Goal: Task Accomplishment & Management: Manage account settings

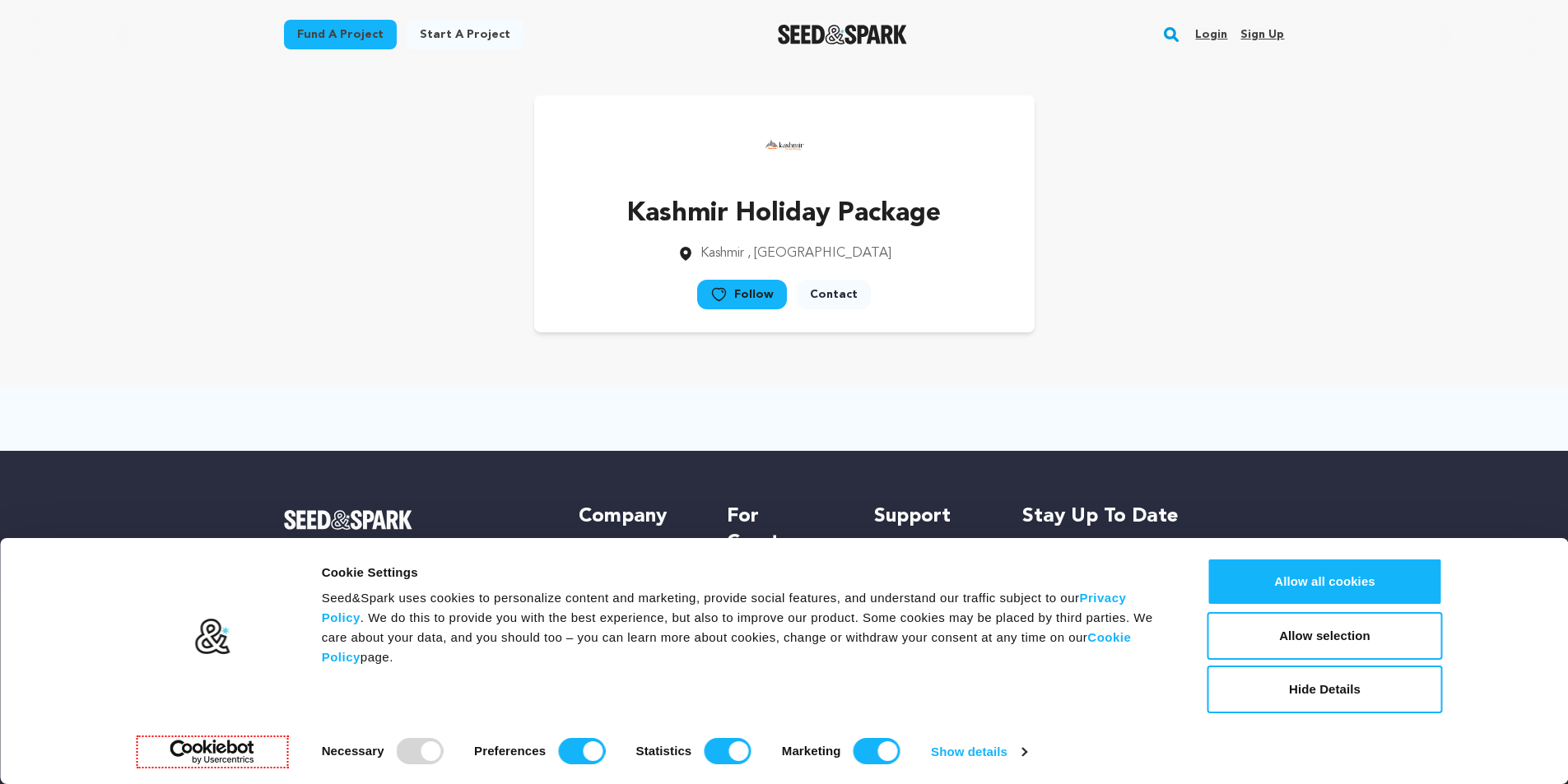
click at [1184, 29] on div "Fund a project Start a project Search Login Sign up Start a project Fund a proj…" at bounding box center [771, 34] width 1027 height 43
click at [1215, 40] on link "Login" at bounding box center [1210, 34] width 32 height 27
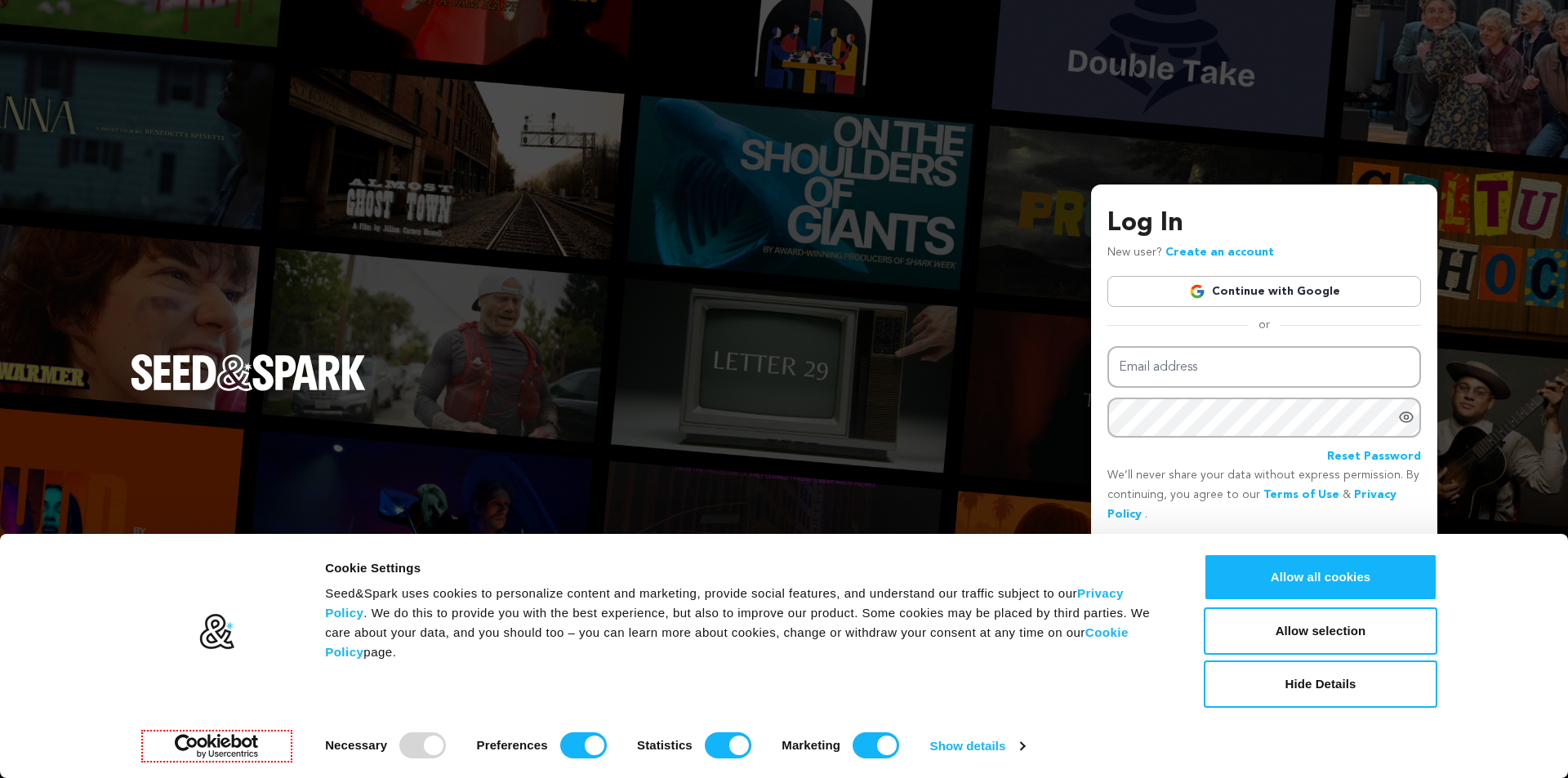
click at [1219, 271] on div "Log In New user? Create an account Continue with Google or Email address Passwo…" at bounding box center [1264, 386] width 313 height 364
click at [1215, 280] on link "Continue with Google" at bounding box center [1264, 291] width 313 height 31
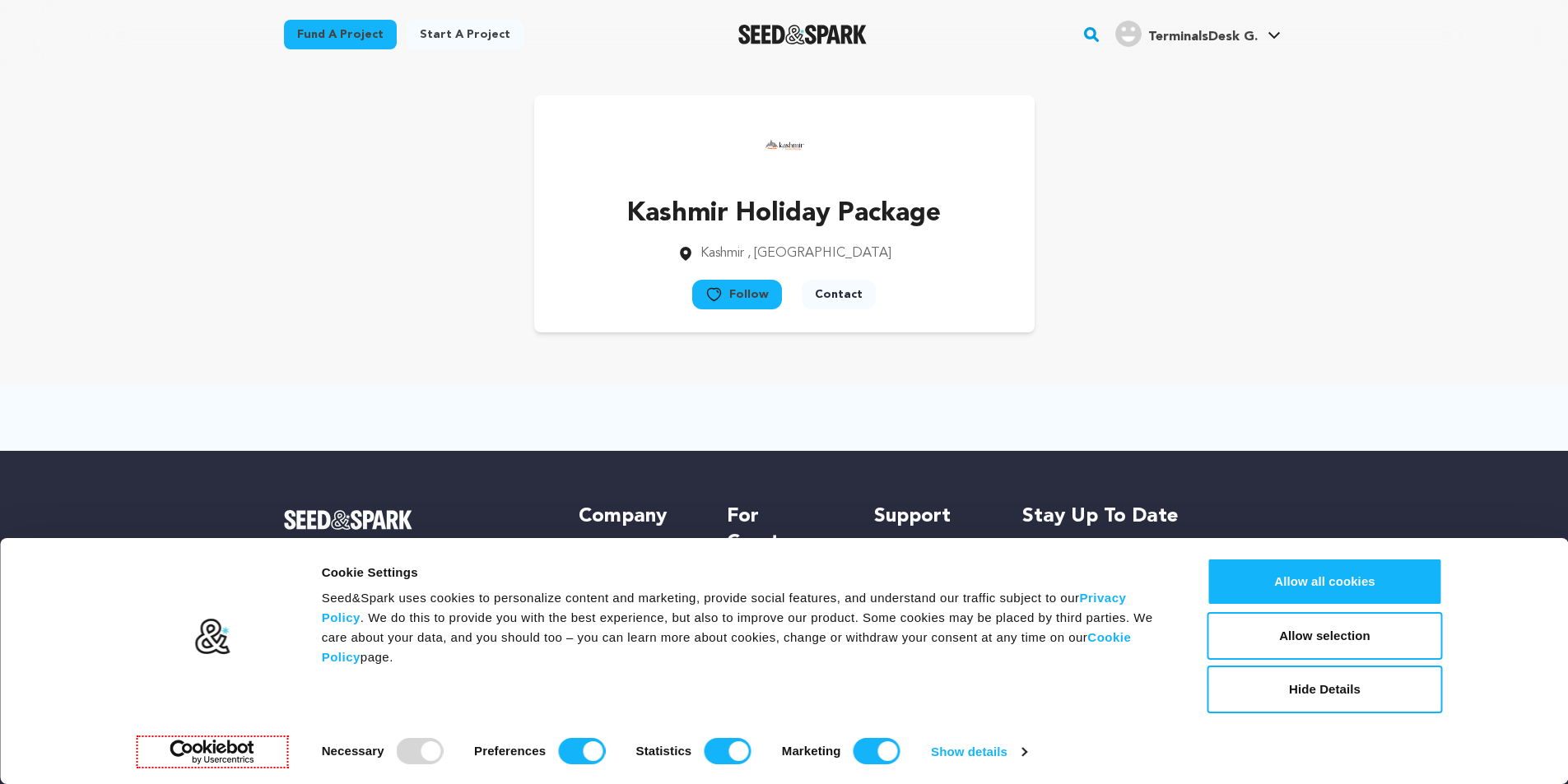
click at [1162, 21] on div "TerminalsDesk G." at bounding box center [1186, 34] width 142 height 27
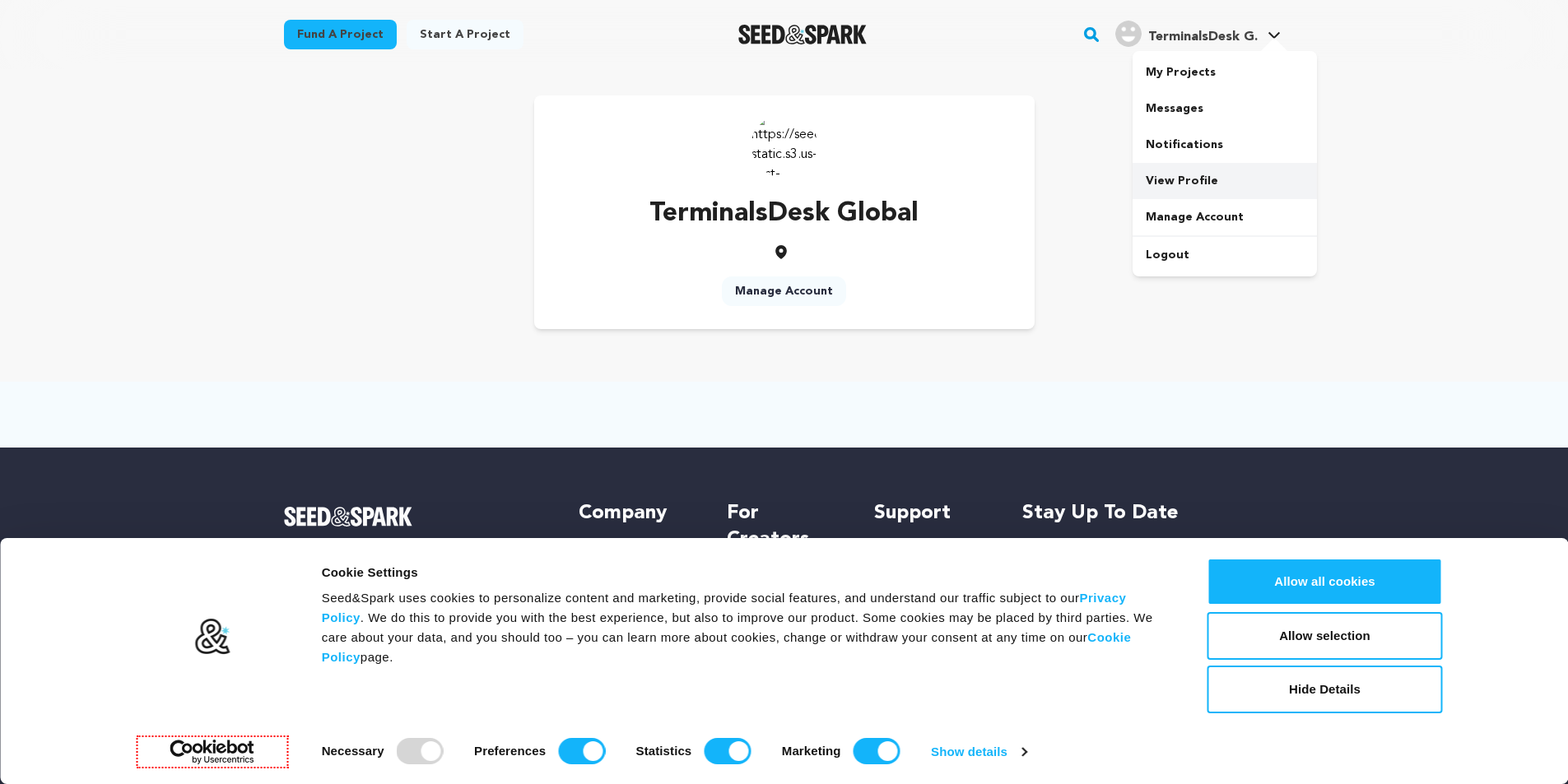
click at [1180, 185] on link "View Profile" at bounding box center [1225, 181] width 185 height 36
click at [511, 263] on div "TerminalsDesk Global Manage Account" at bounding box center [784, 212] width 1000 height 234
drag, startPoint x: 422, startPoint y: 34, endPoint x: 620, endPoint y: 60, distance: 199.7
click at [422, 34] on link "Start a project" at bounding box center [464, 34] width 116 height 29
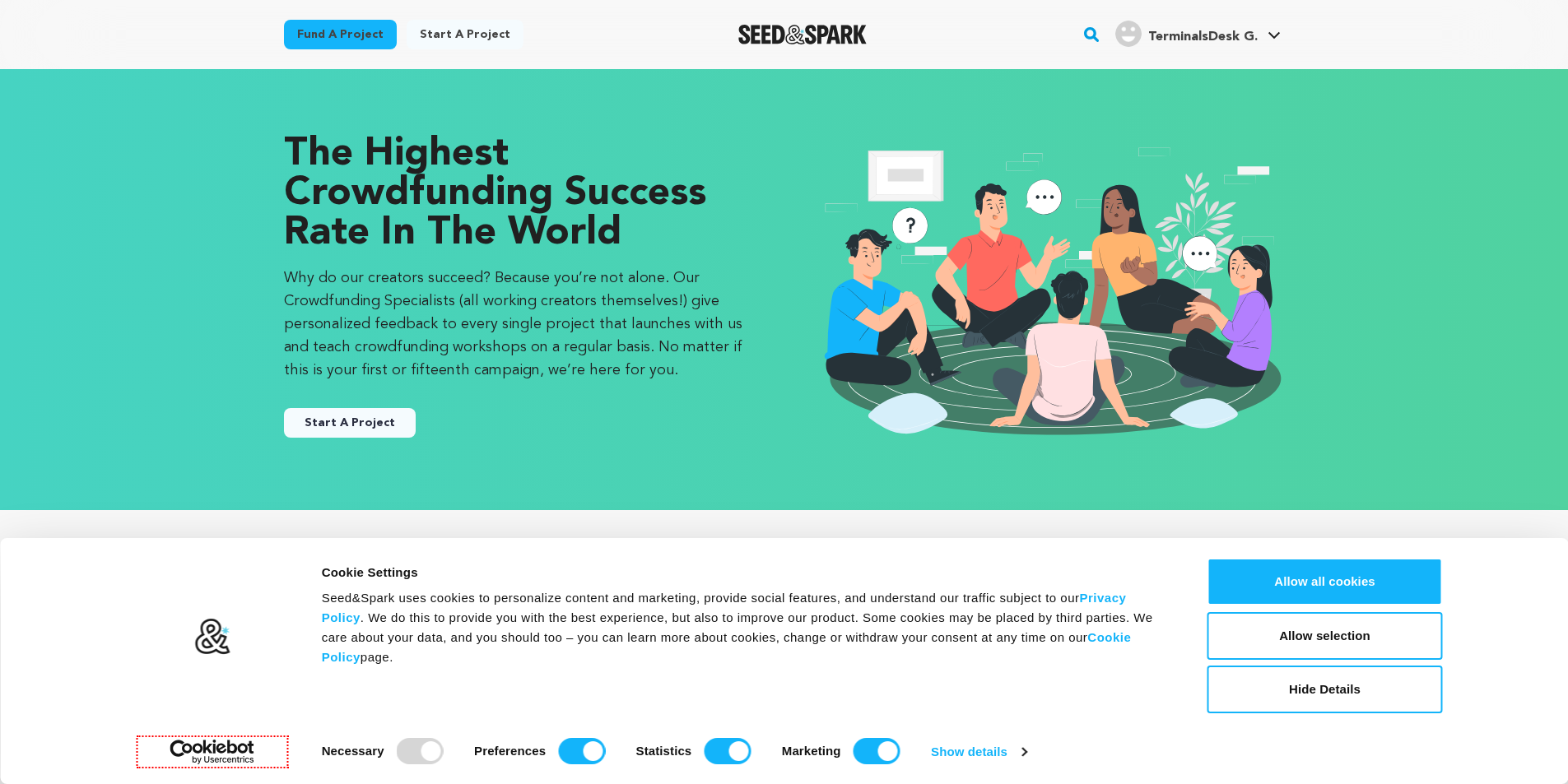
scroll to position [247, 0]
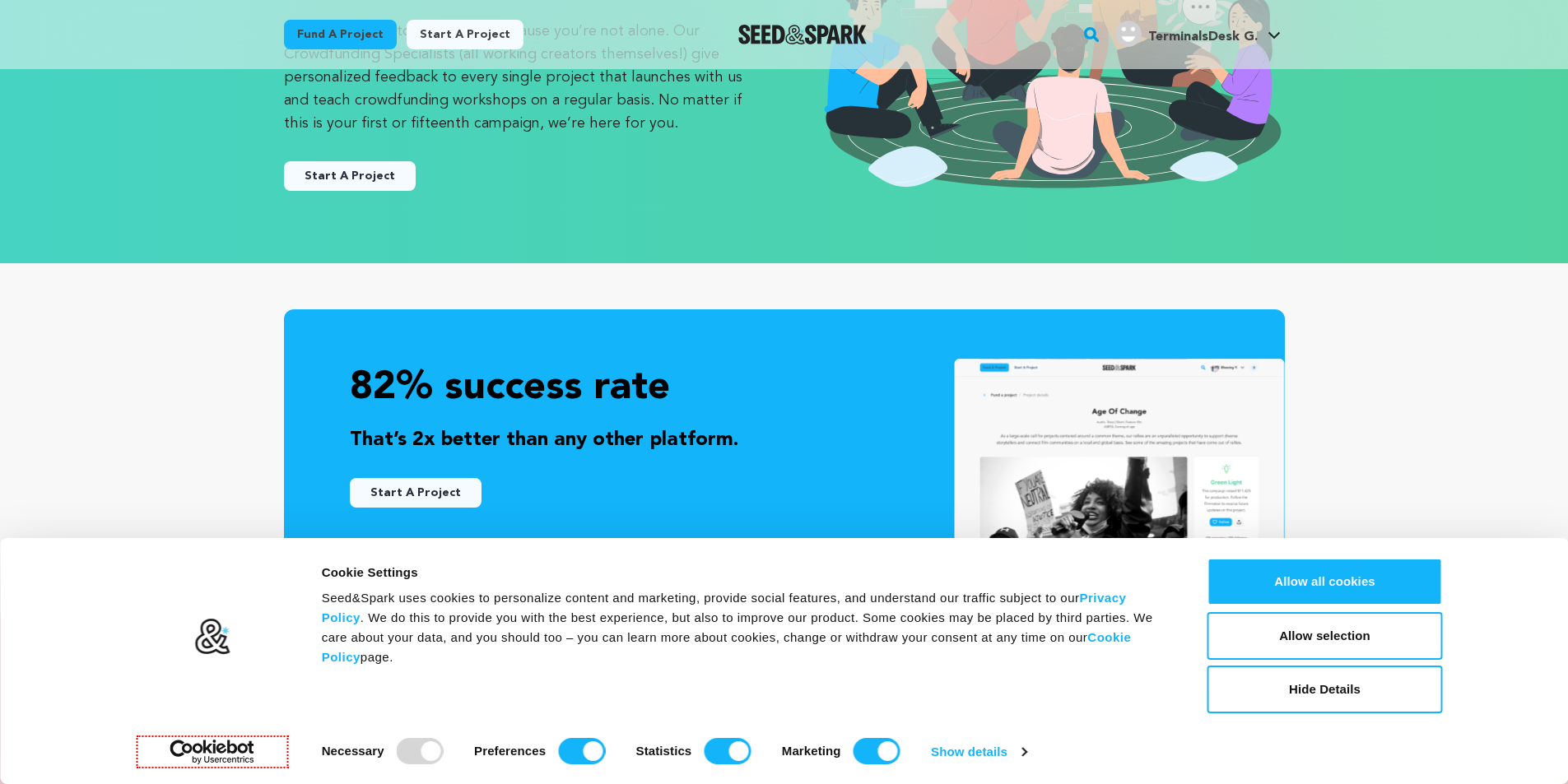
click at [316, 157] on div "Start A Project" at bounding box center [517, 170] width 467 height 43
click at [316, 159] on div "Start A Project" at bounding box center [517, 170] width 467 height 43
click at [1342, 571] on button "Allow all cookies" at bounding box center [1325, 581] width 235 height 47
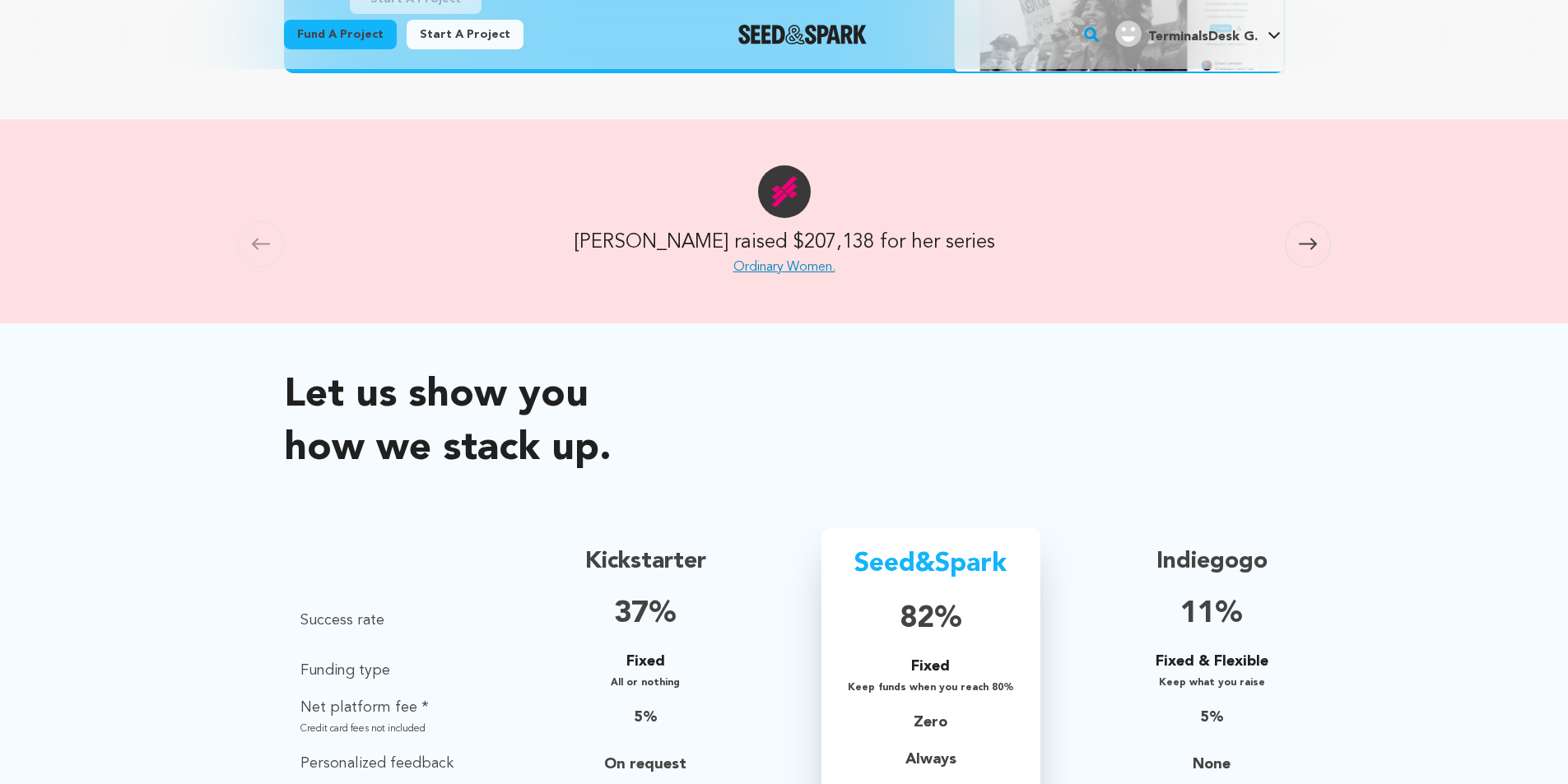
scroll to position [329, 0]
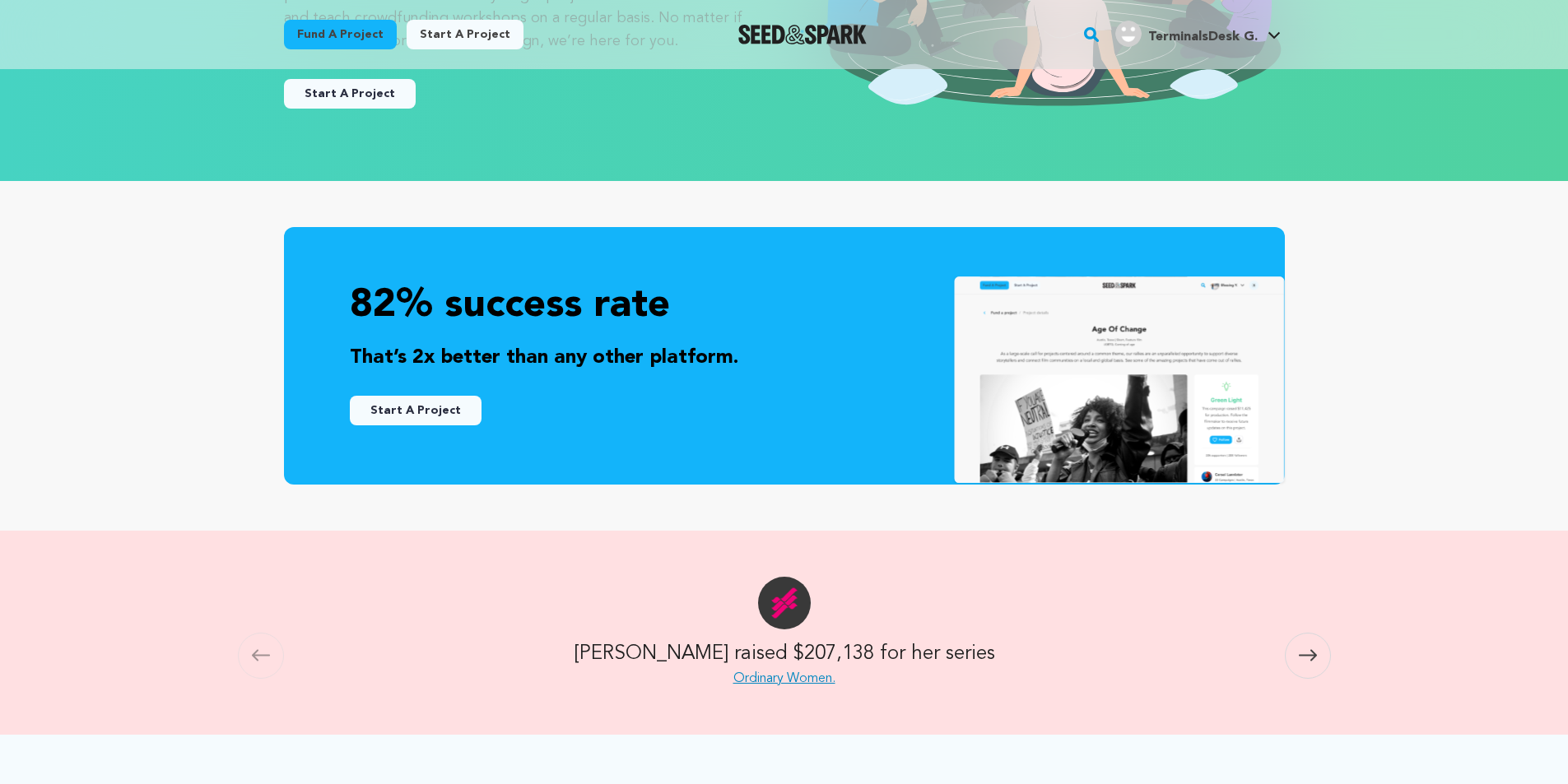
click at [365, 89] on button "Start A Project" at bounding box center [349, 94] width 132 height 29
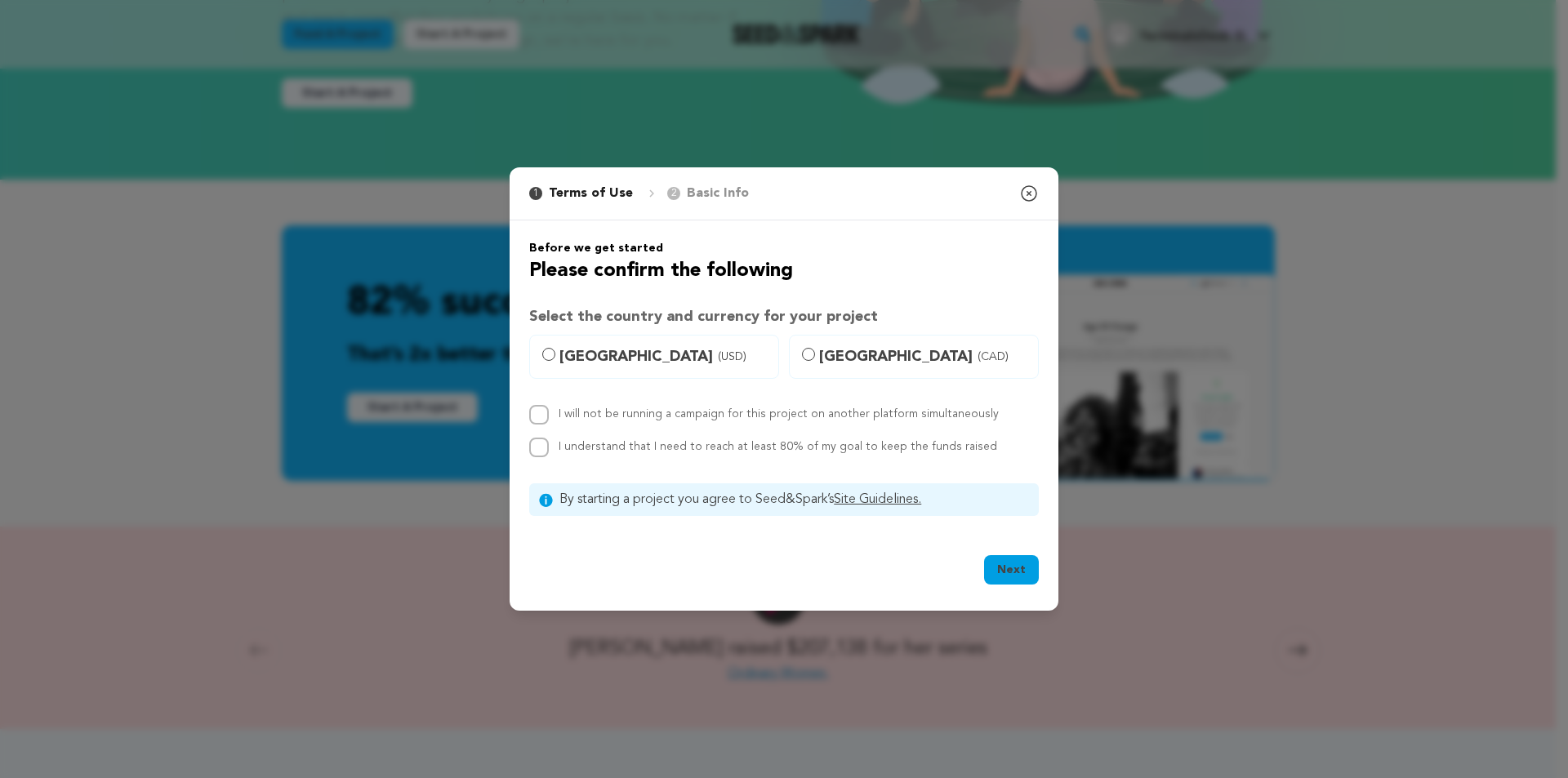
click at [1016, 187] on div "1 Terms of Use 2 Basic Info You started your project! Close modal" at bounding box center [783, 194] width 549 height 53
click at [1023, 187] on icon "button" at bounding box center [1029, 193] width 20 height 20
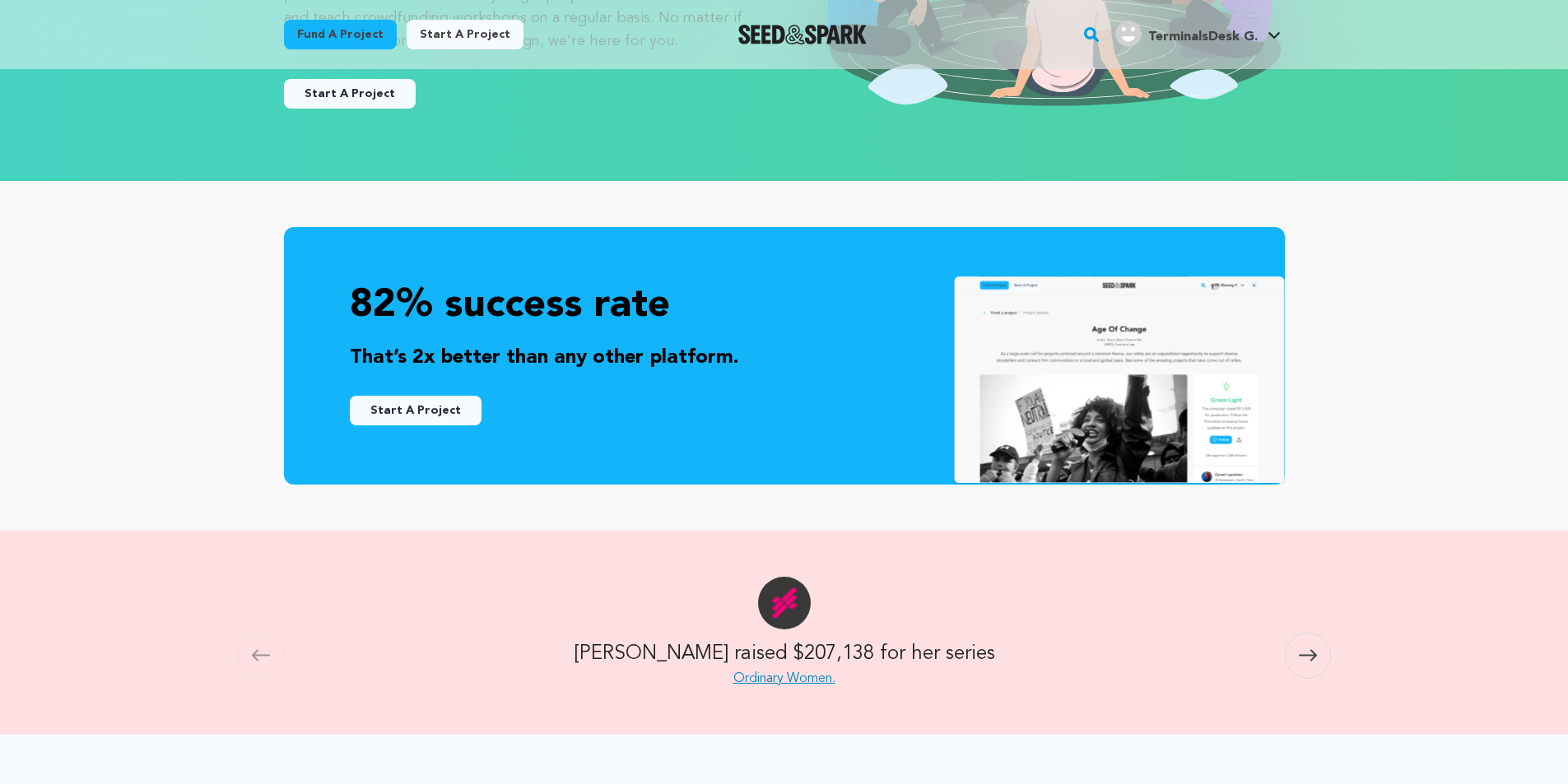
click at [392, 16] on div "Fund a project Start a project Search" at bounding box center [771, 34] width 1027 height 43
drag, startPoint x: 395, startPoint y: 22, endPoint x: 428, endPoint y: 59, distance: 49.6
click at [395, 23] on div "Fund a project Start a project" at bounding box center [404, 38] width 240 height 36
click at [433, 60] on div "Fund a project Start a project Search" at bounding box center [784, 34] width 1053 height 69
drag, startPoint x: 430, startPoint y: 42, endPoint x: 430, endPoint y: 70, distance: 28.0
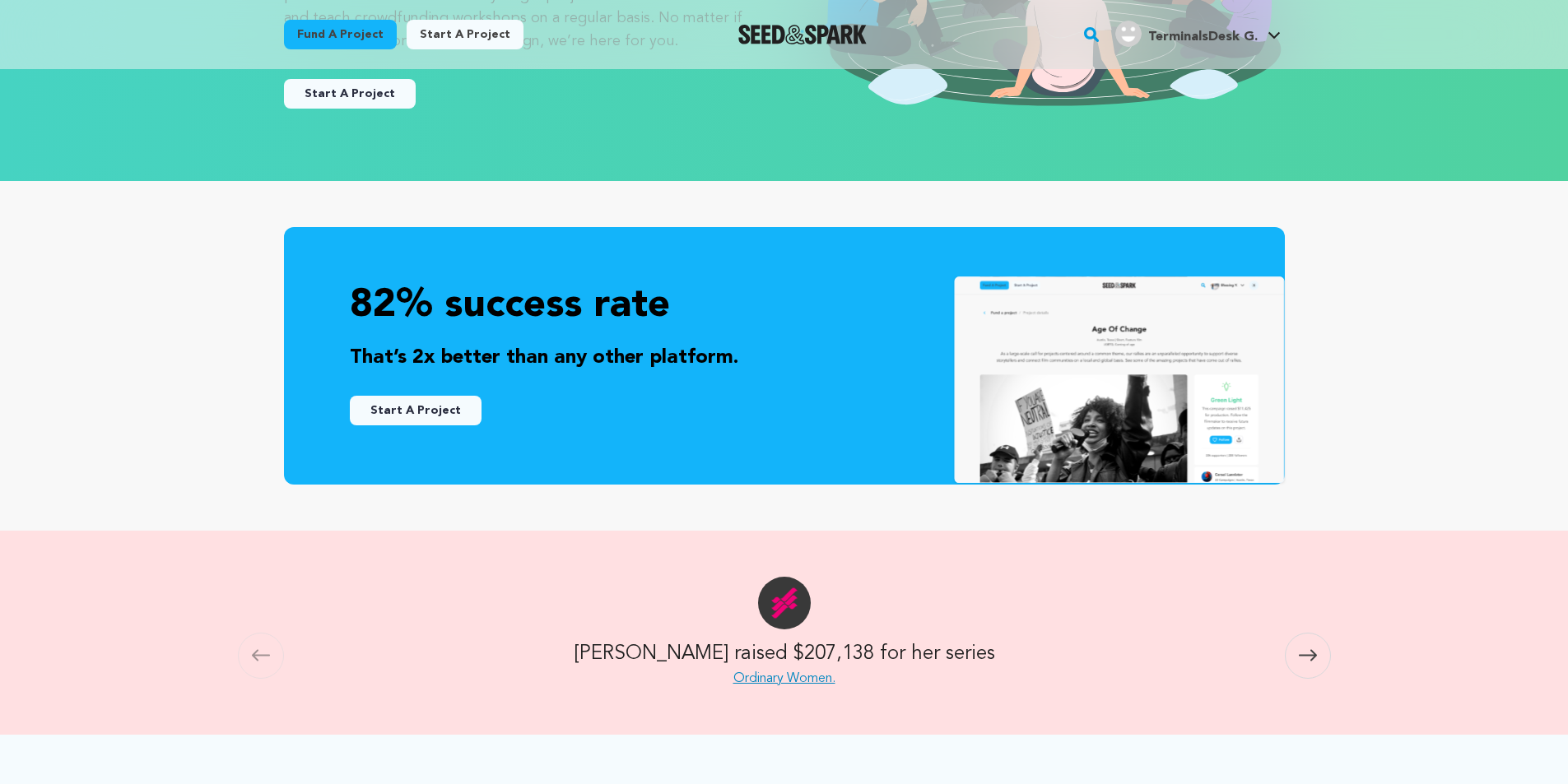
click at [430, 42] on link "Start a project" at bounding box center [464, 34] width 116 height 29
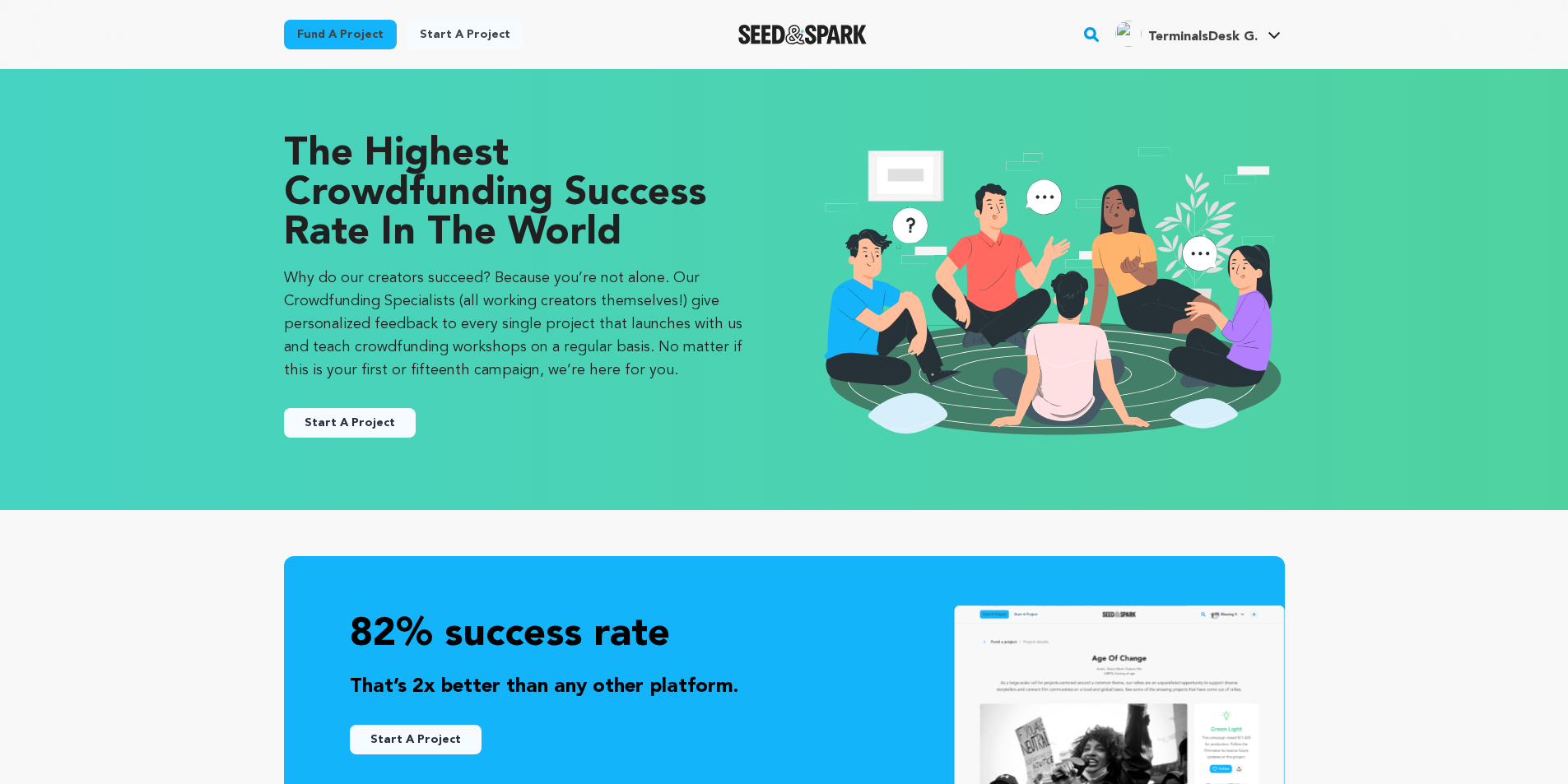
click at [1205, 34] on span "TerminalsDesk G." at bounding box center [1202, 36] width 110 height 13
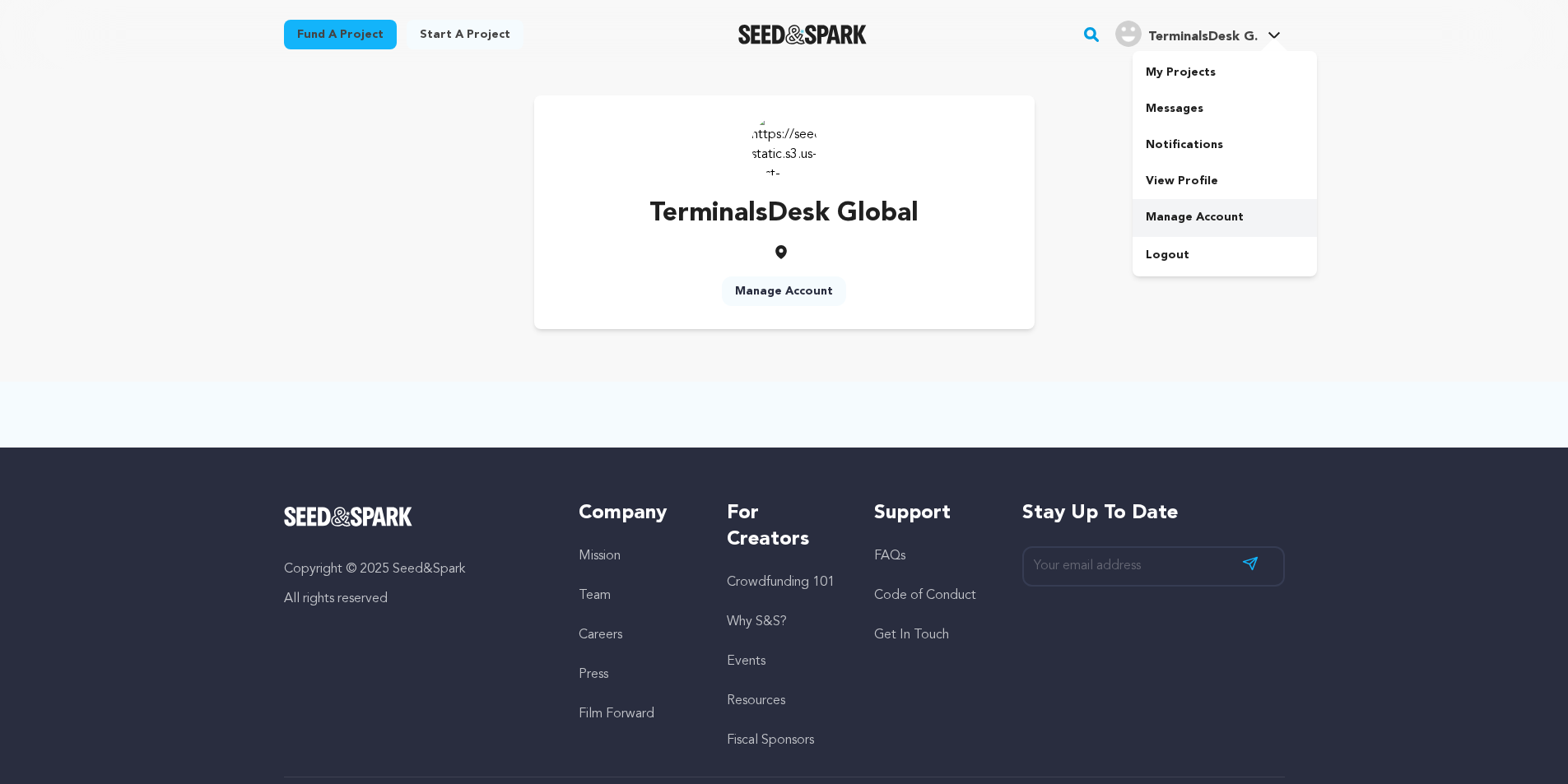
click at [1212, 220] on link "Manage Account" at bounding box center [1225, 217] width 185 height 36
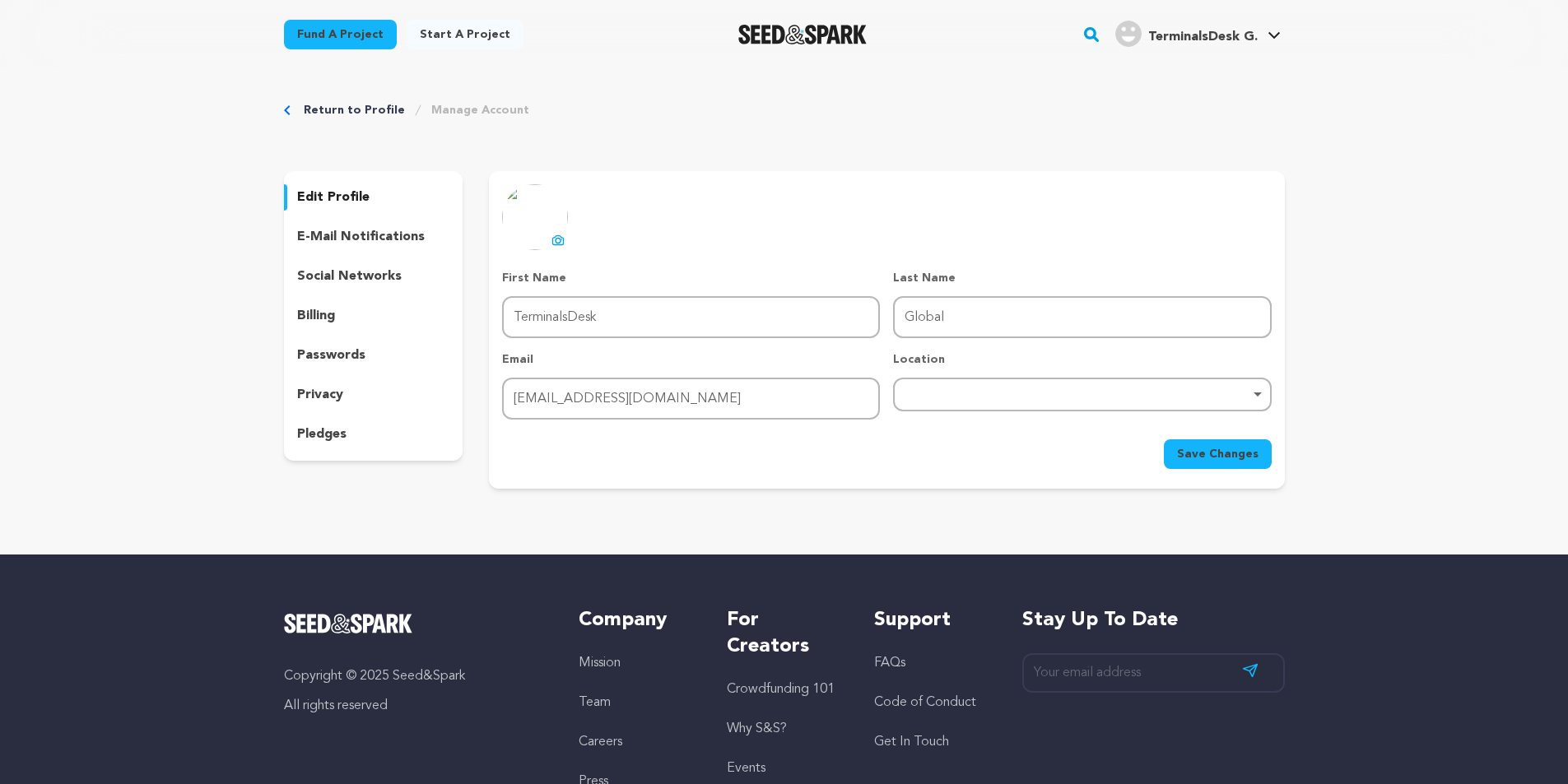
click at [320, 233] on p "e-mail notifications" at bounding box center [361, 236] width 128 height 20
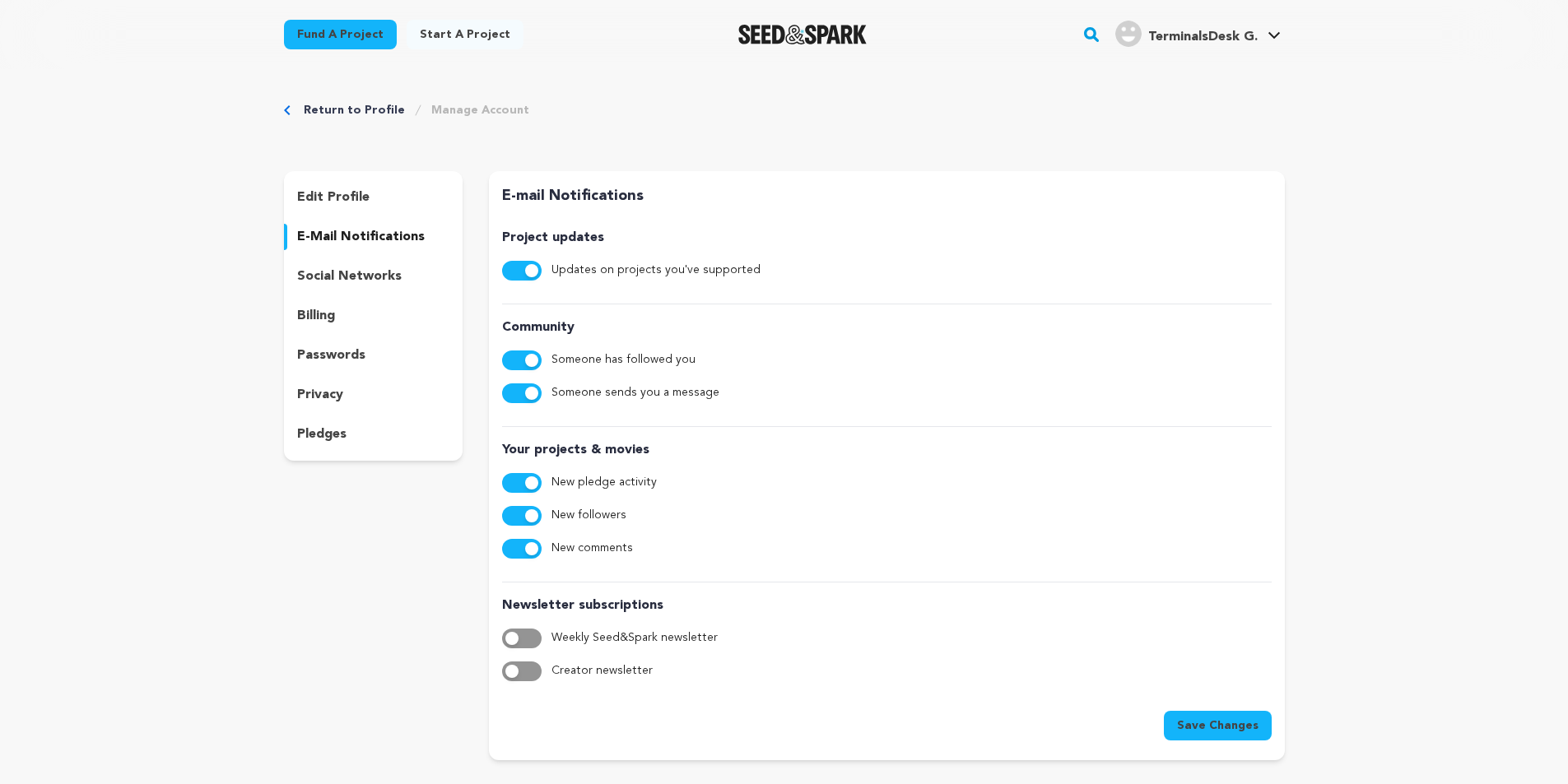
click at [358, 278] on p "social networks" at bounding box center [348, 276] width 104 height 20
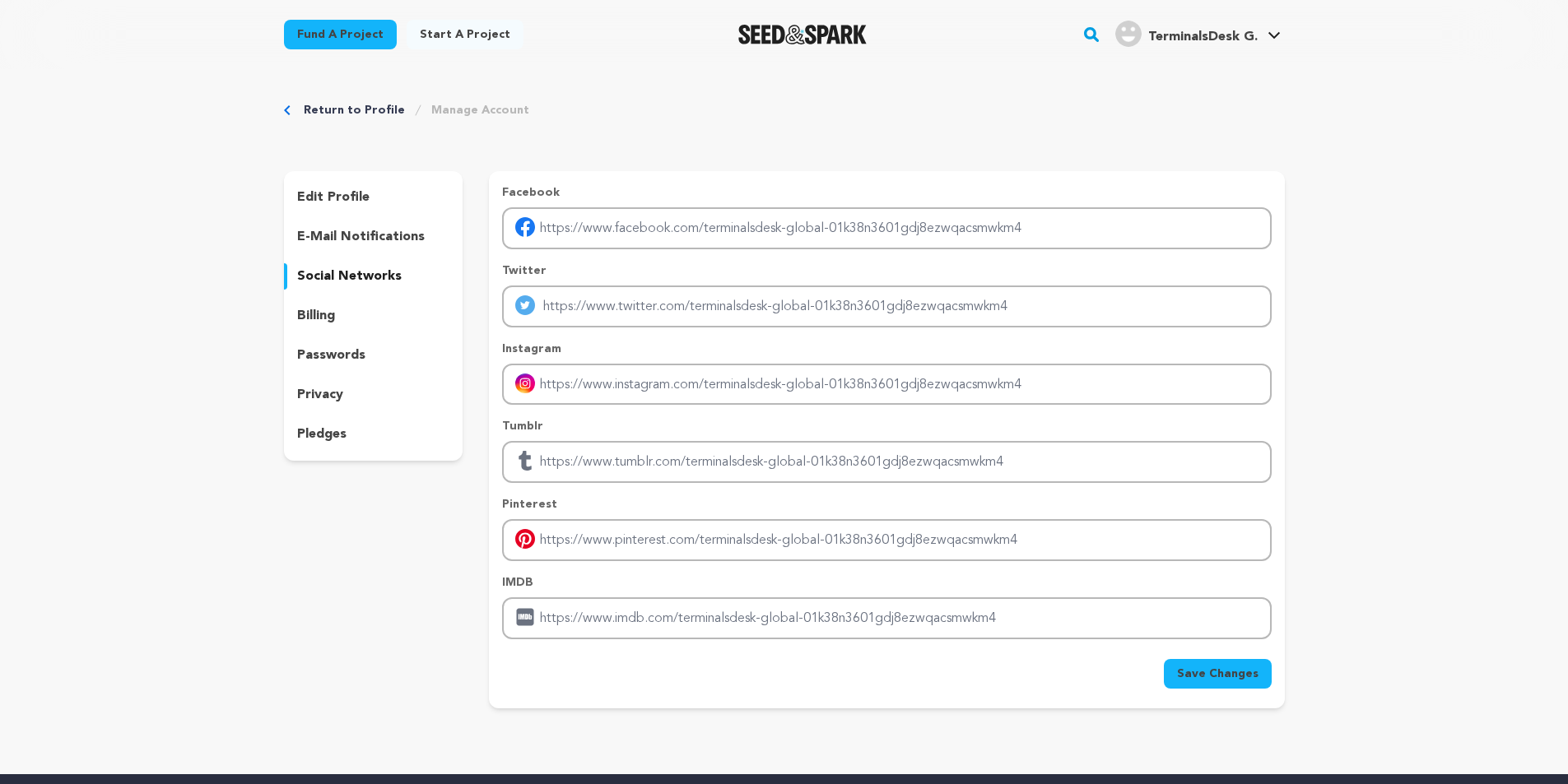
click at [588, 206] on div "Facebook" at bounding box center [886, 216] width 768 height 65
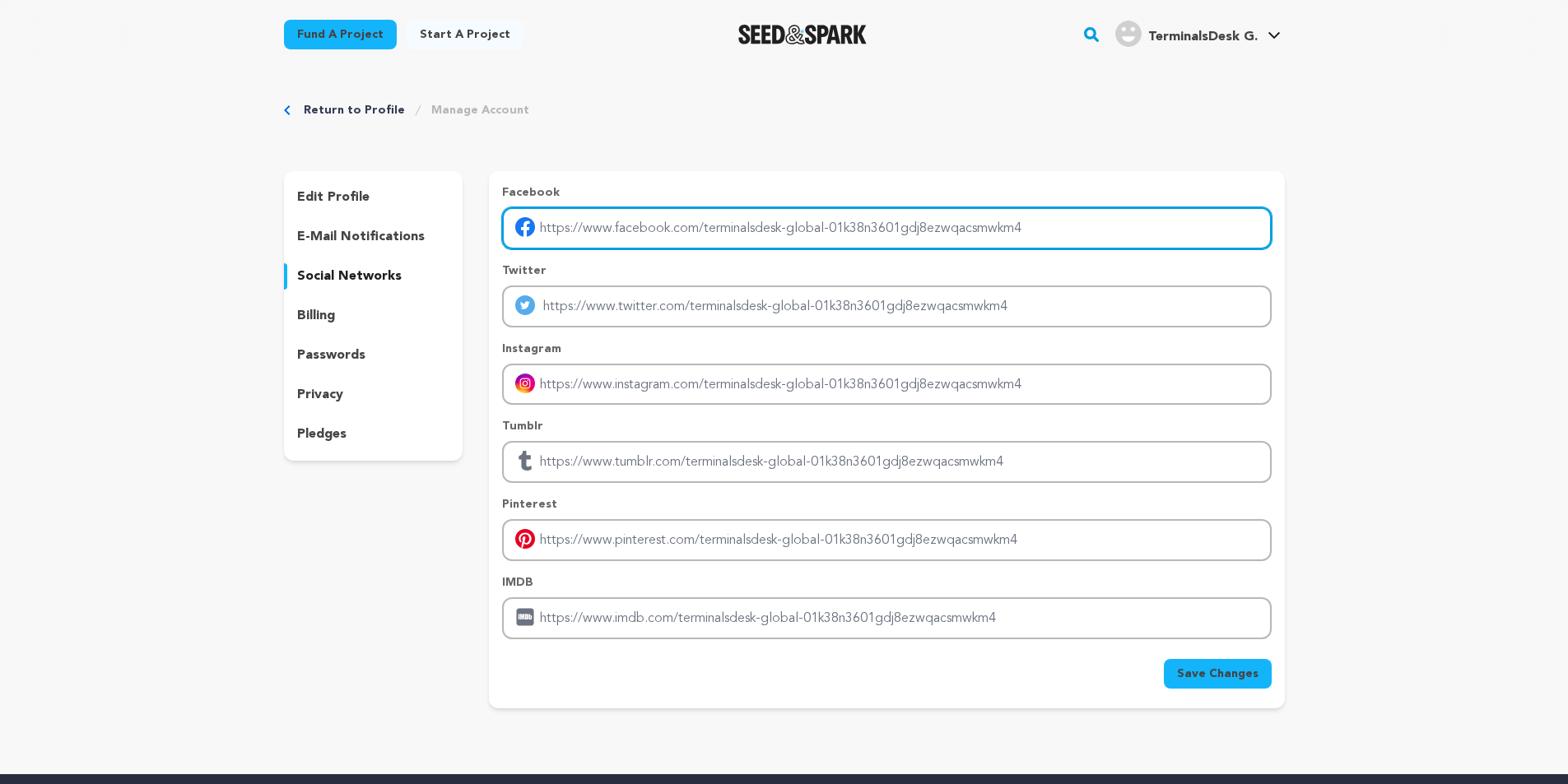
click at [583, 214] on input "Enter facebook profile link" at bounding box center [886, 228] width 768 height 42
paste input "https://www.globalterminalsdesk.com/jetblue-airways/jetblue-airways-bom-termina…"
type input "https://www.globalterminalsdesk.com/jetblue-airways/jetblue-airways-bom-termina…"
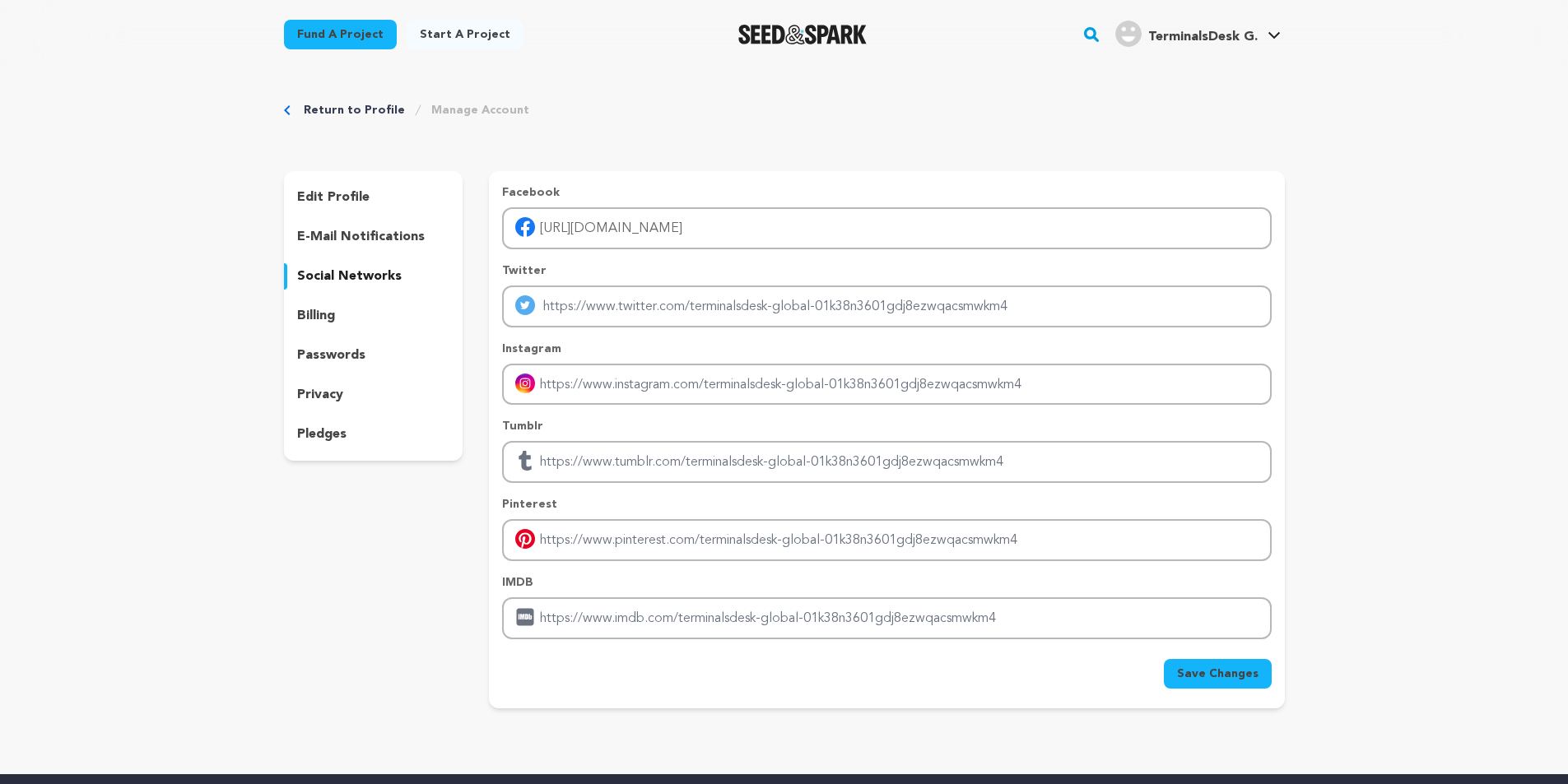
click at [1212, 680] on span "Save Changes" at bounding box center [1217, 674] width 81 height 16
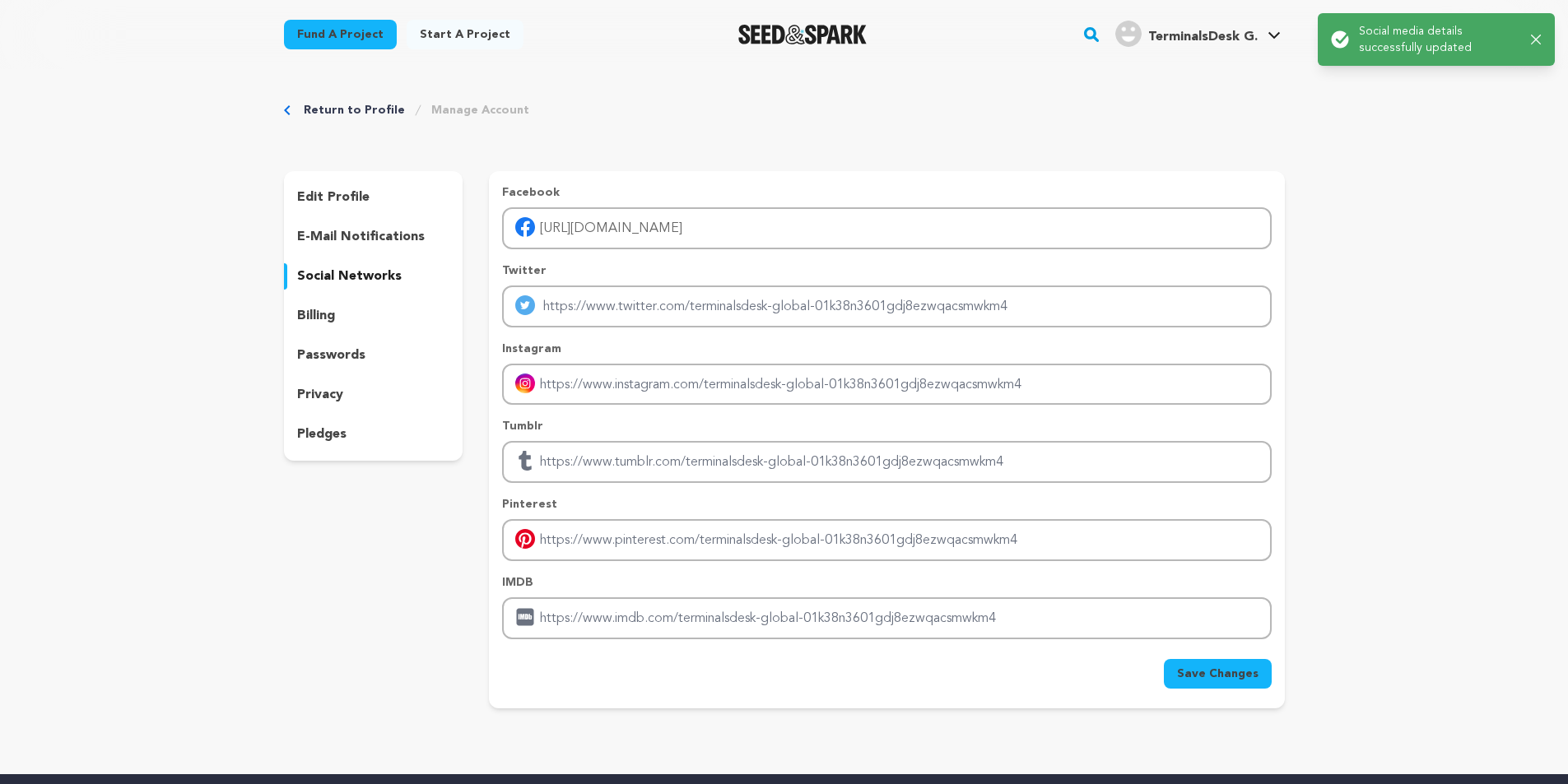
click at [1196, 35] on span "TerminalsDesk G." at bounding box center [1202, 36] width 110 height 13
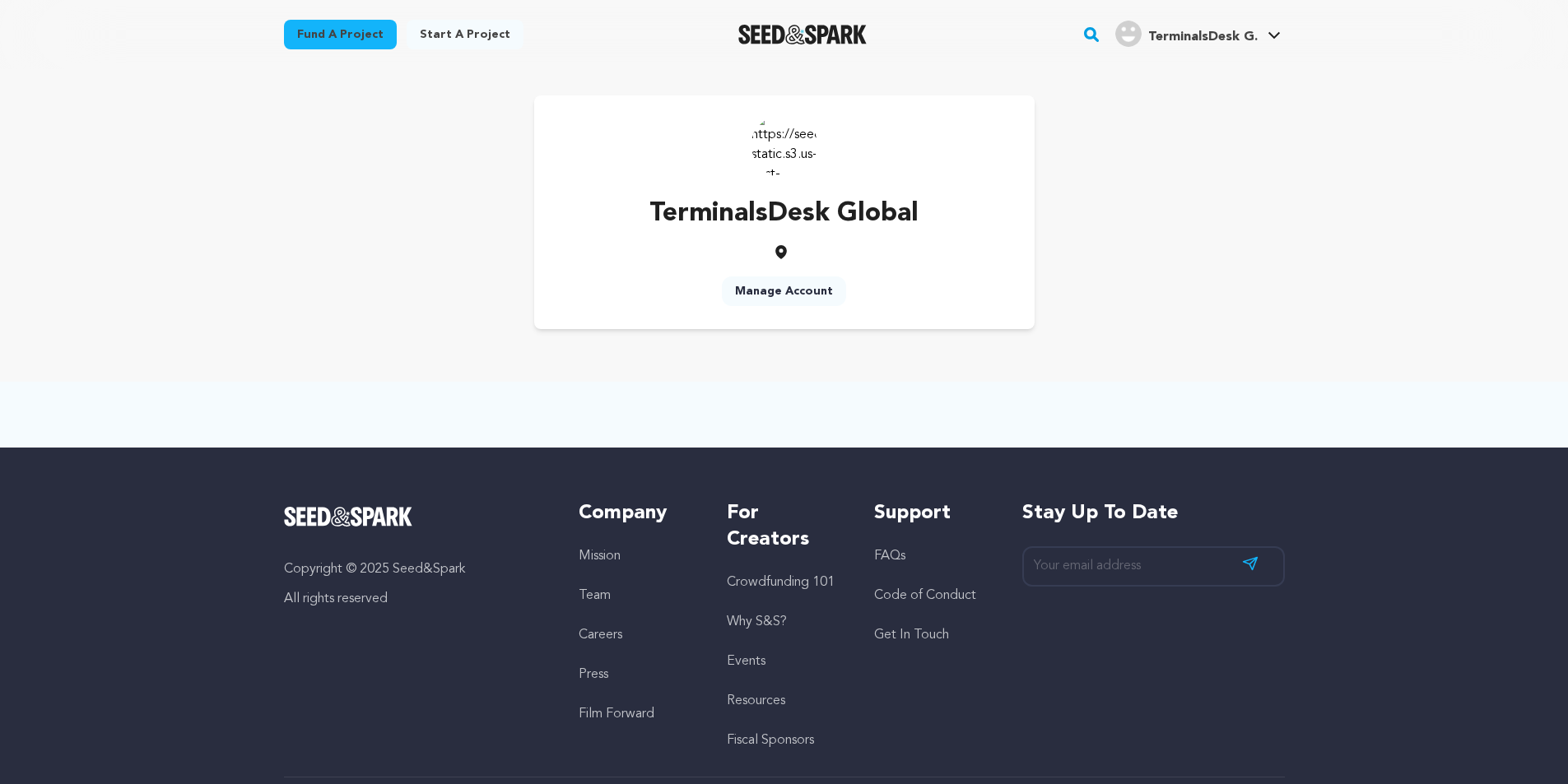
click at [1150, 19] on link "TerminalsDesk G. TerminalsDesk G." at bounding box center [1197, 32] width 172 height 29
click at [1167, 172] on link "View Profile" at bounding box center [1225, 181] width 185 height 36
click at [787, 138] on img at bounding box center [784, 145] width 66 height 66
click at [787, 135] on img at bounding box center [784, 145] width 66 height 66
click at [1210, 34] on span "TerminalsDesk G." at bounding box center [1202, 36] width 110 height 13
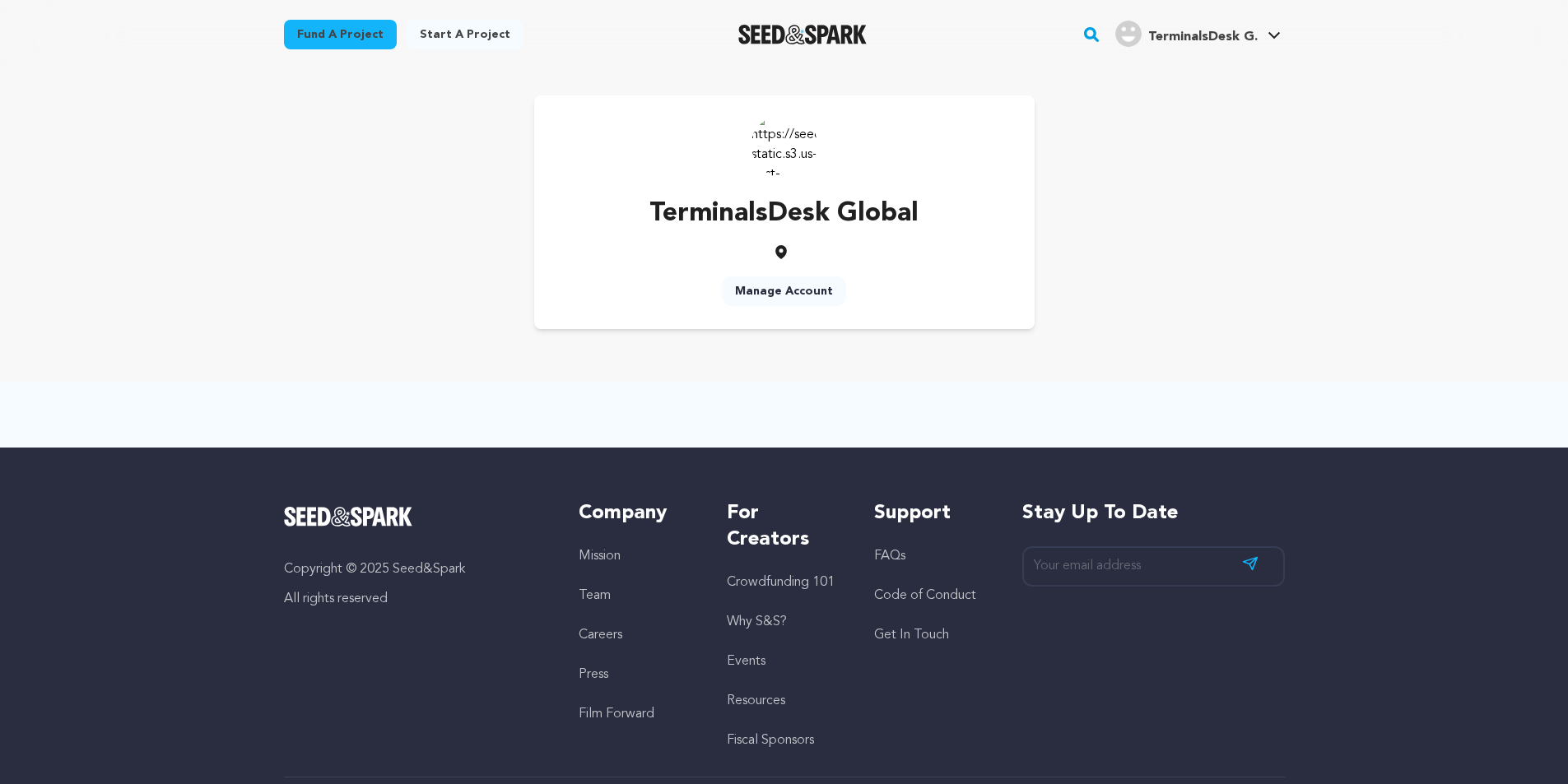
click at [1210, 34] on span "TerminalsDesk G." at bounding box center [1202, 36] width 110 height 13
click at [1178, 74] on link "My Projects" at bounding box center [1225, 72] width 185 height 36
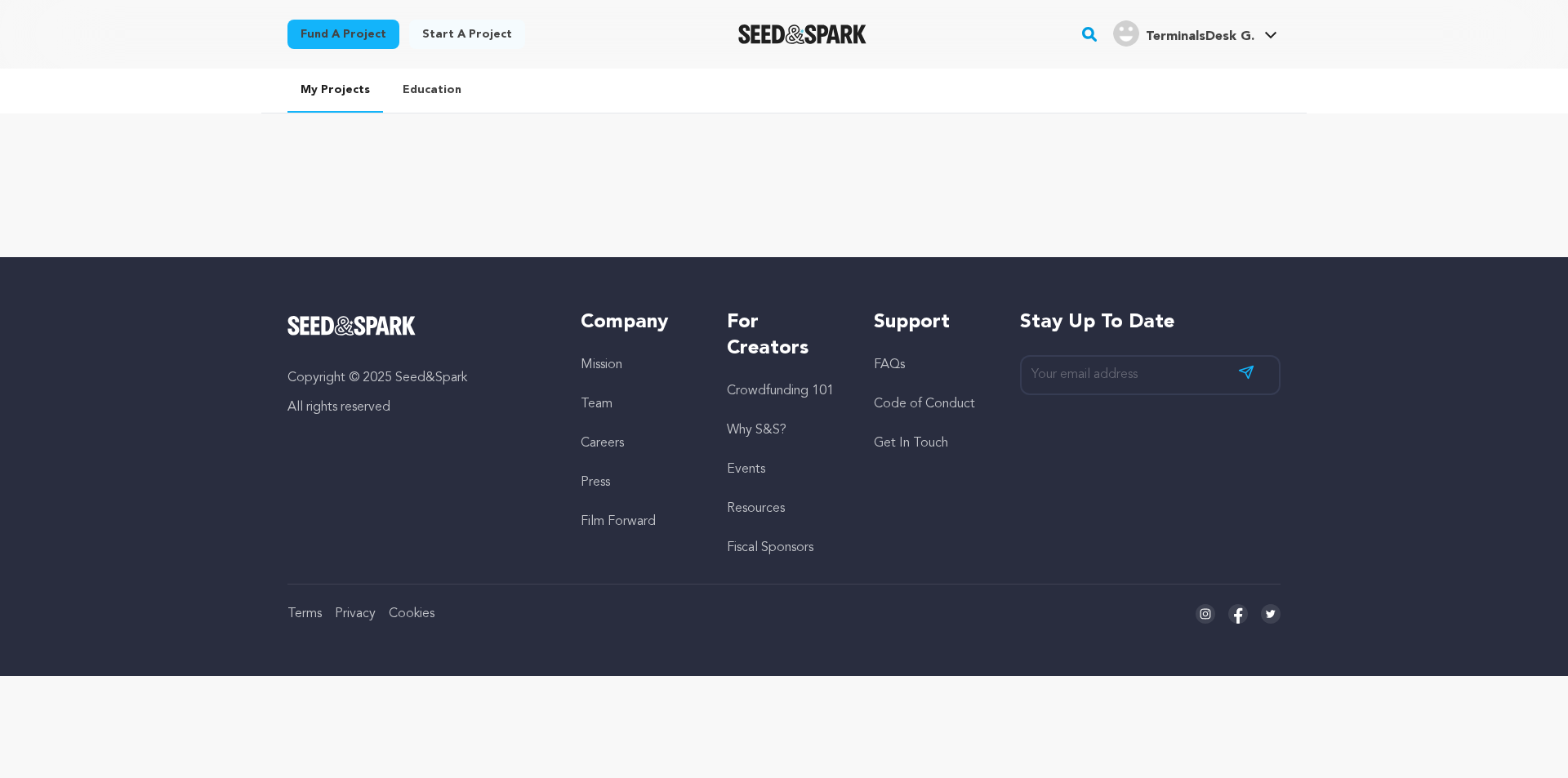
click at [410, 89] on link "Education" at bounding box center [431, 90] width 85 height 43
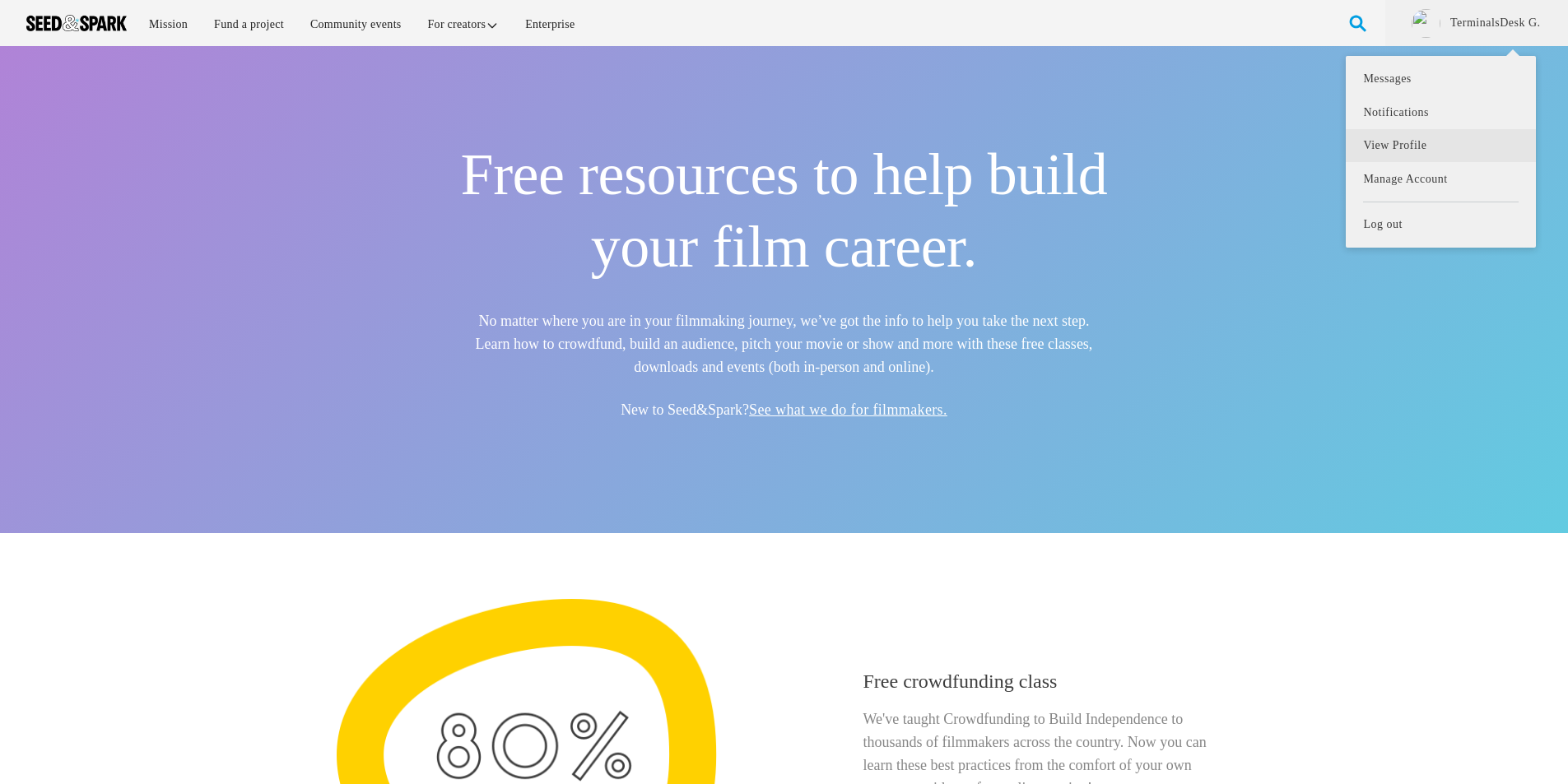
drag, startPoint x: 1461, startPoint y: 10, endPoint x: 1414, endPoint y: 135, distance: 133.5
click at [1428, 46] on li "TerminalsDesk G. Messages Notifications View Profile Manage Account Log out" at bounding box center [1477, 22] width 183 height 46
click at [1413, 136] on link "View Profile" at bounding box center [1439, 146] width 189 height 34
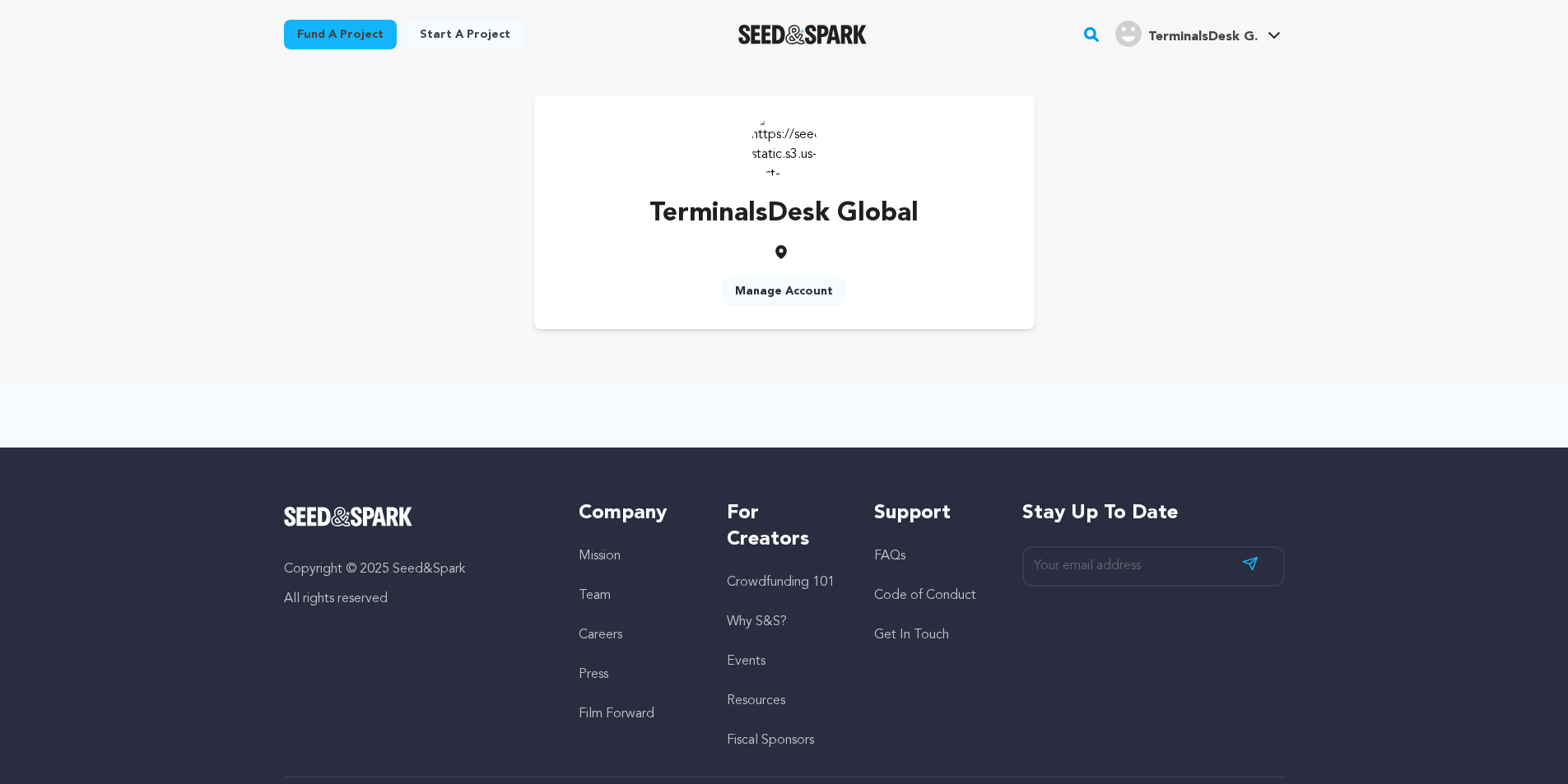
click at [767, 285] on link "Manage Account" at bounding box center [784, 292] width 124 height 29
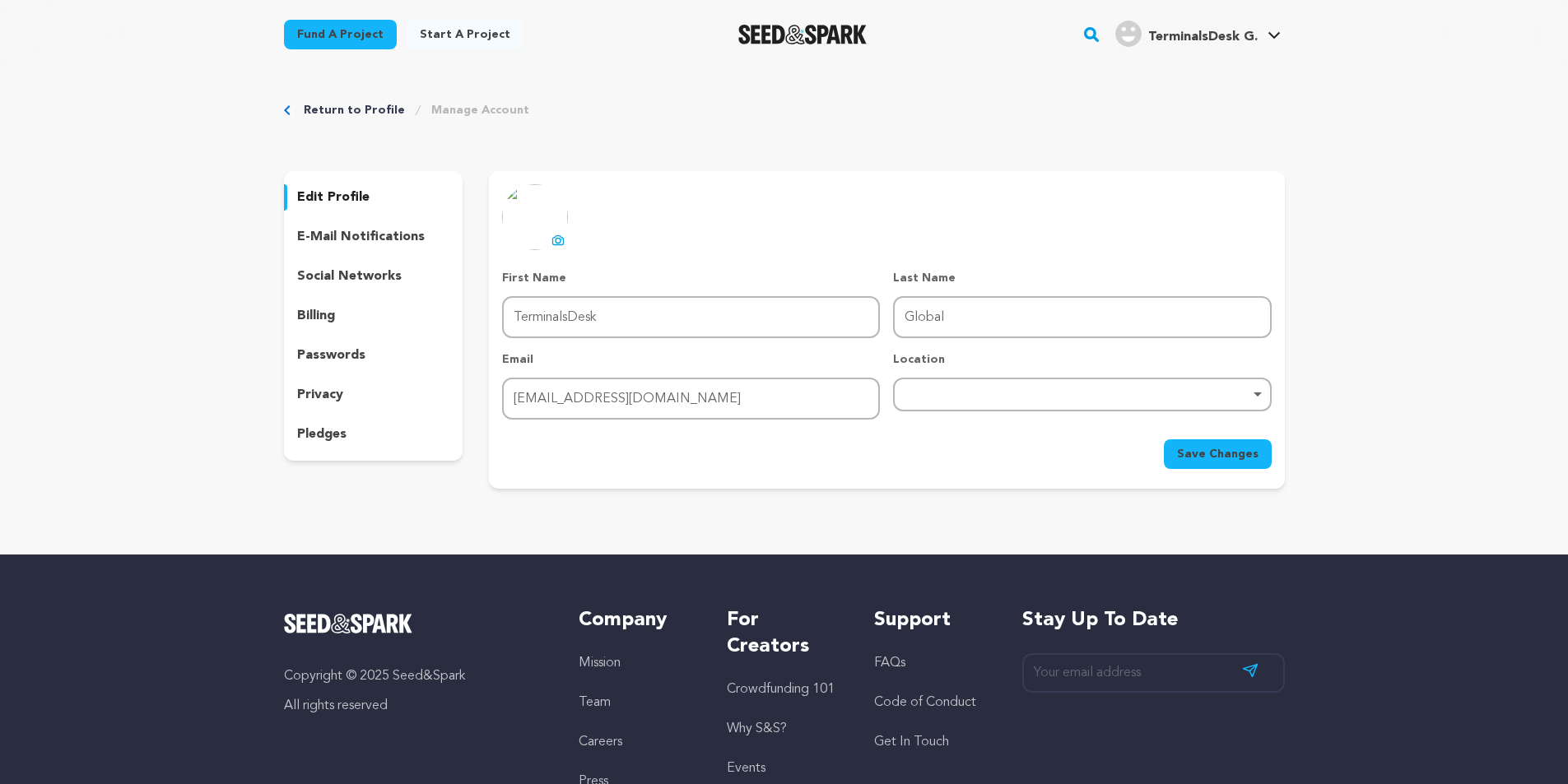
click at [319, 396] on p "privacy" at bounding box center [319, 395] width 46 height 20
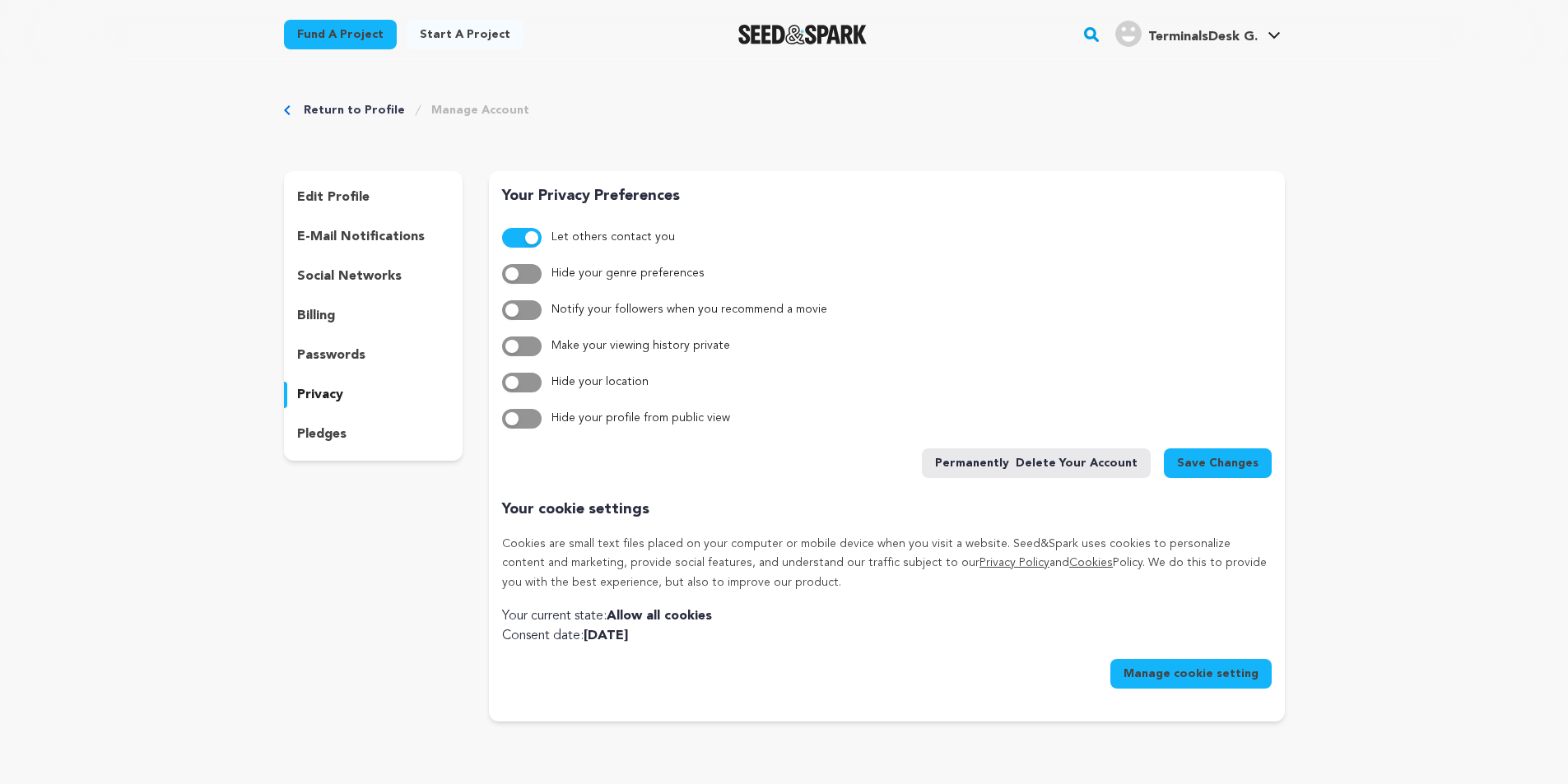
click at [537, 417] on button "button" at bounding box center [522, 418] width 40 height 20
click at [529, 386] on button "button" at bounding box center [522, 382] width 40 height 20
click at [523, 336] on button "button" at bounding box center [522, 346] width 40 height 20
click at [527, 314] on button "button" at bounding box center [522, 310] width 40 height 20
click at [532, 285] on div "Let others contact you Hide your genre preferences Notify your followers when y…" at bounding box center [886, 328] width 768 height 201
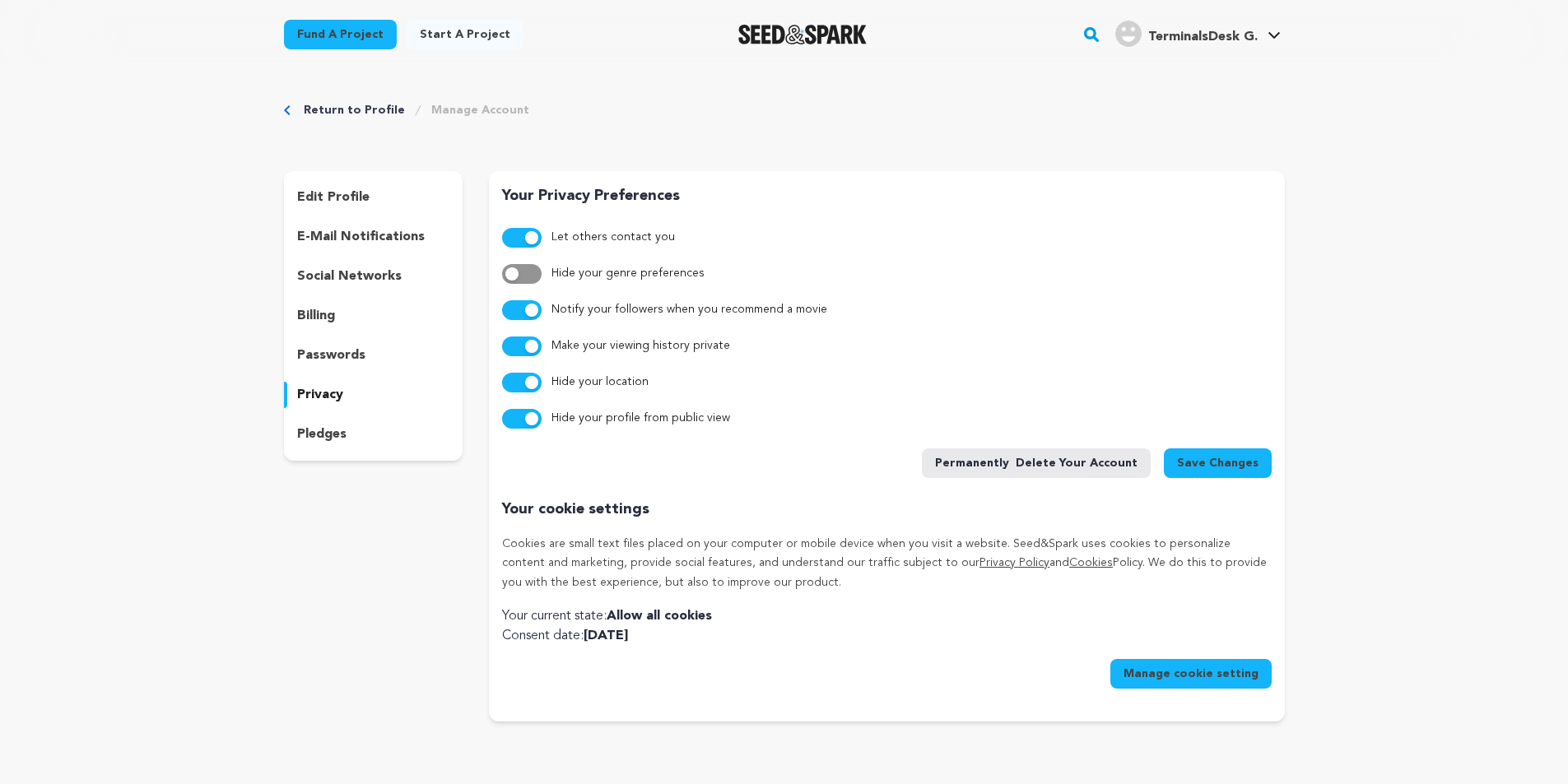
click at [524, 280] on button "button" at bounding box center [522, 273] width 40 height 20
click at [1207, 456] on span "Save Changes" at bounding box center [1217, 463] width 81 height 16
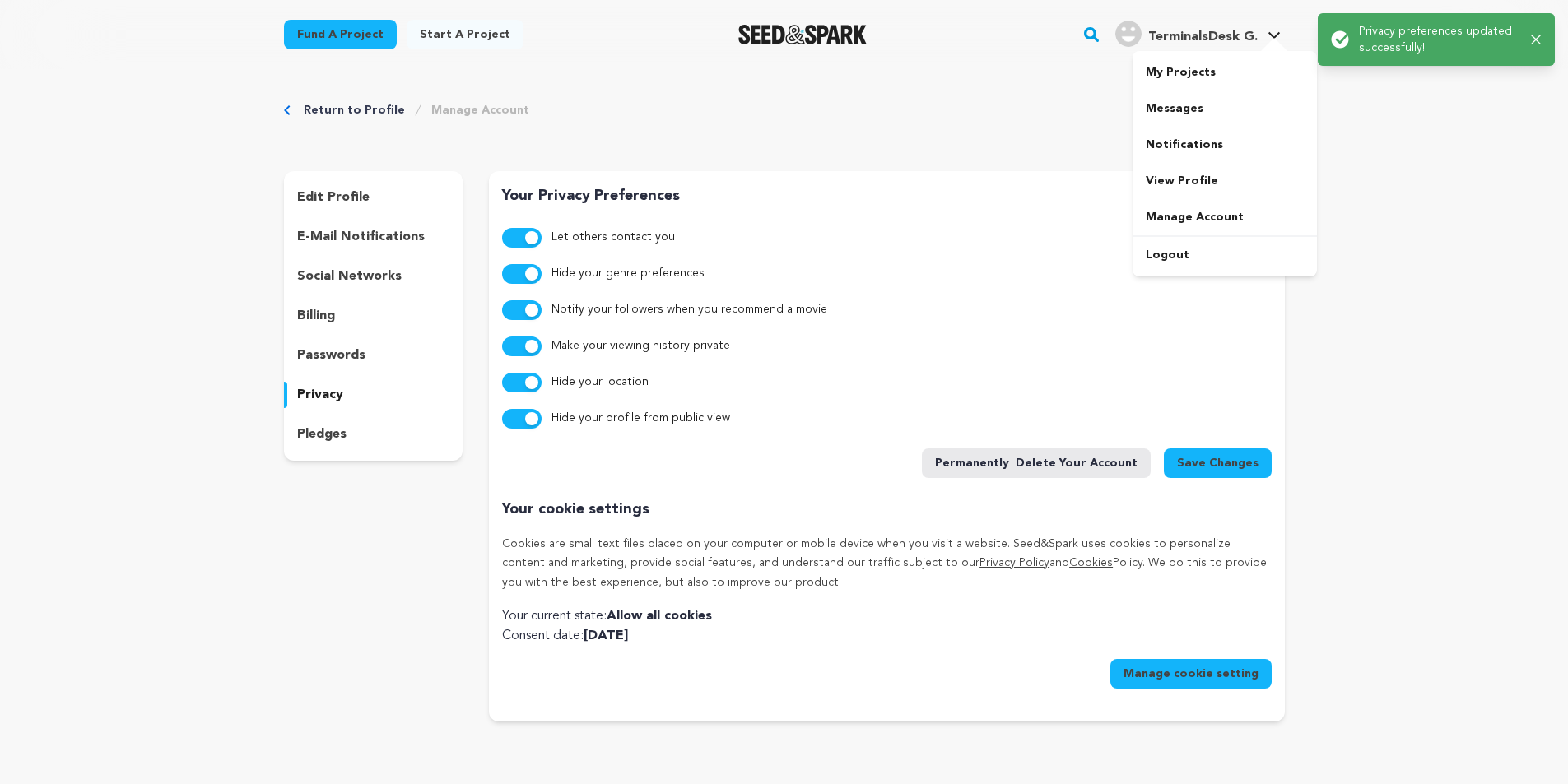
click at [1252, 43] on span "TerminalsDesk G." at bounding box center [1202, 36] width 110 height 13
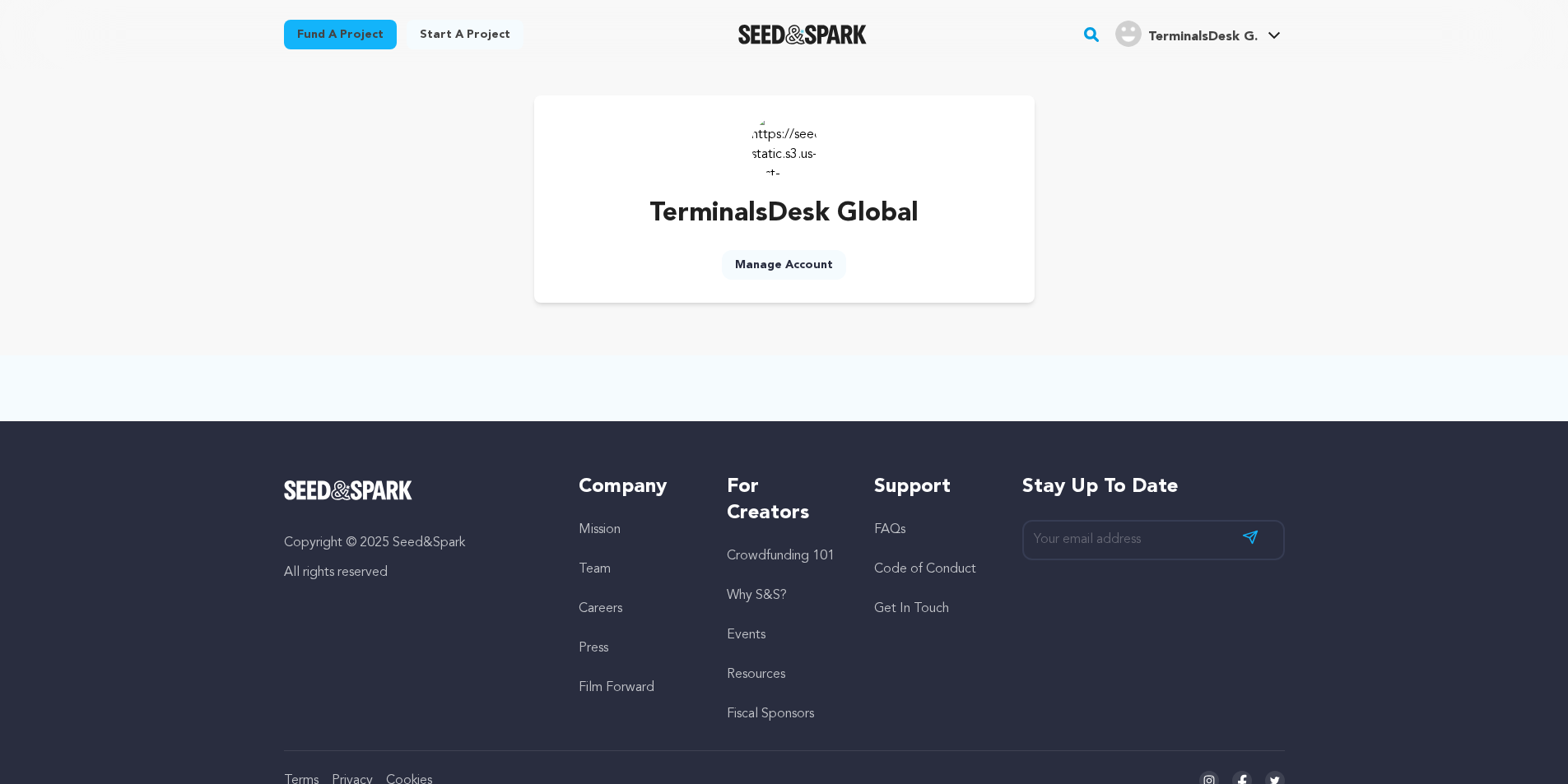
click at [1185, 61] on div "Fund a project Start a project Search" at bounding box center [784, 34] width 1053 height 69
click at [1191, 185] on link "View Profile" at bounding box center [1225, 181] width 185 height 36
click at [1168, 52] on div "TerminalsDesk G. TerminalsDesk G." at bounding box center [1197, 34] width 172 height 43
click at [1176, 38] on span "TerminalsDesk G." at bounding box center [1202, 36] width 110 height 13
click at [1184, 72] on link "My Projects" at bounding box center [1225, 72] width 185 height 36
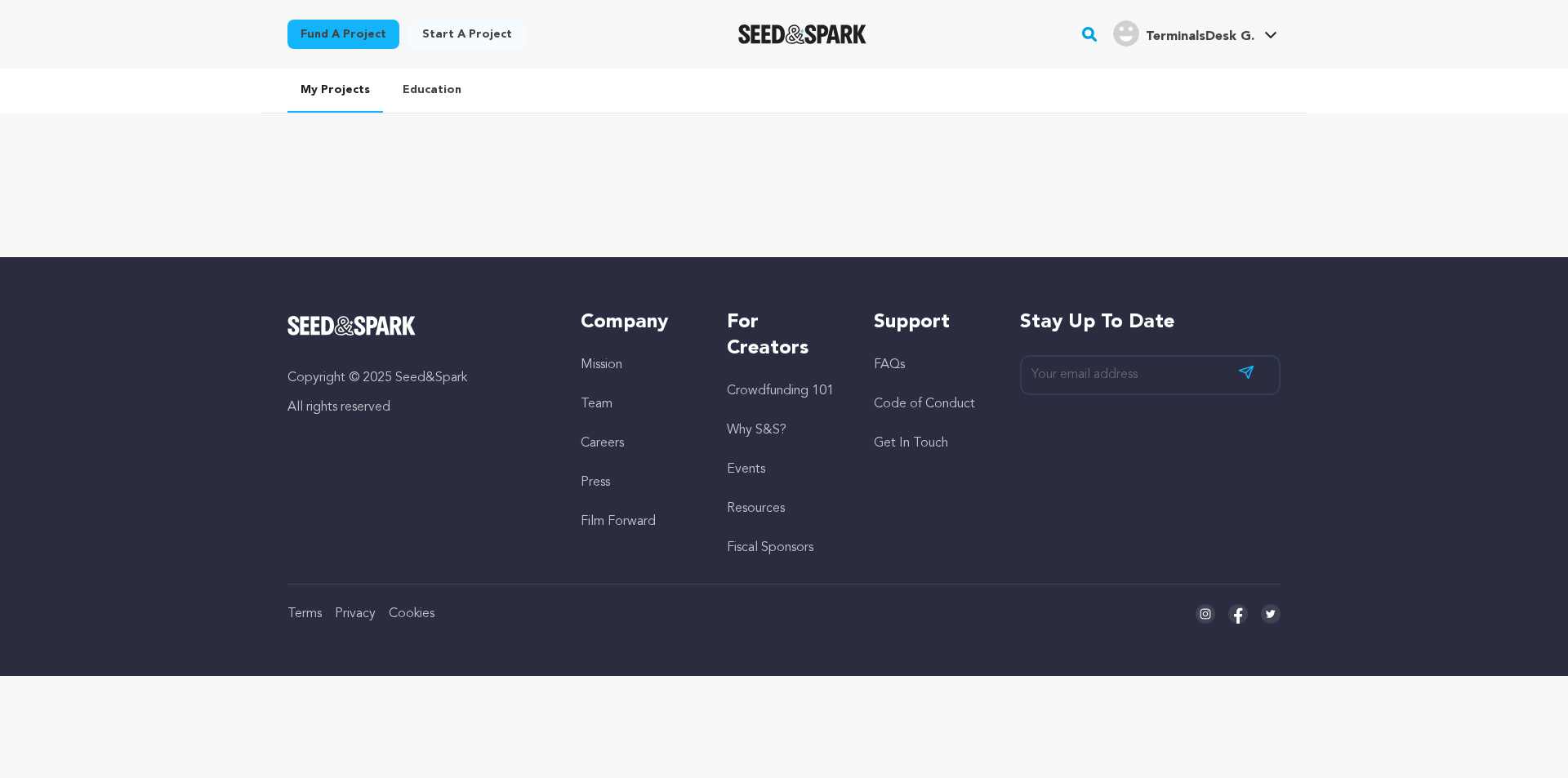
click at [426, 85] on link "Education" at bounding box center [431, 90] width 85 height 43
click at [1208, 217] on link "Manage Account" at bounding box center [1221, 216] width 183 height 36
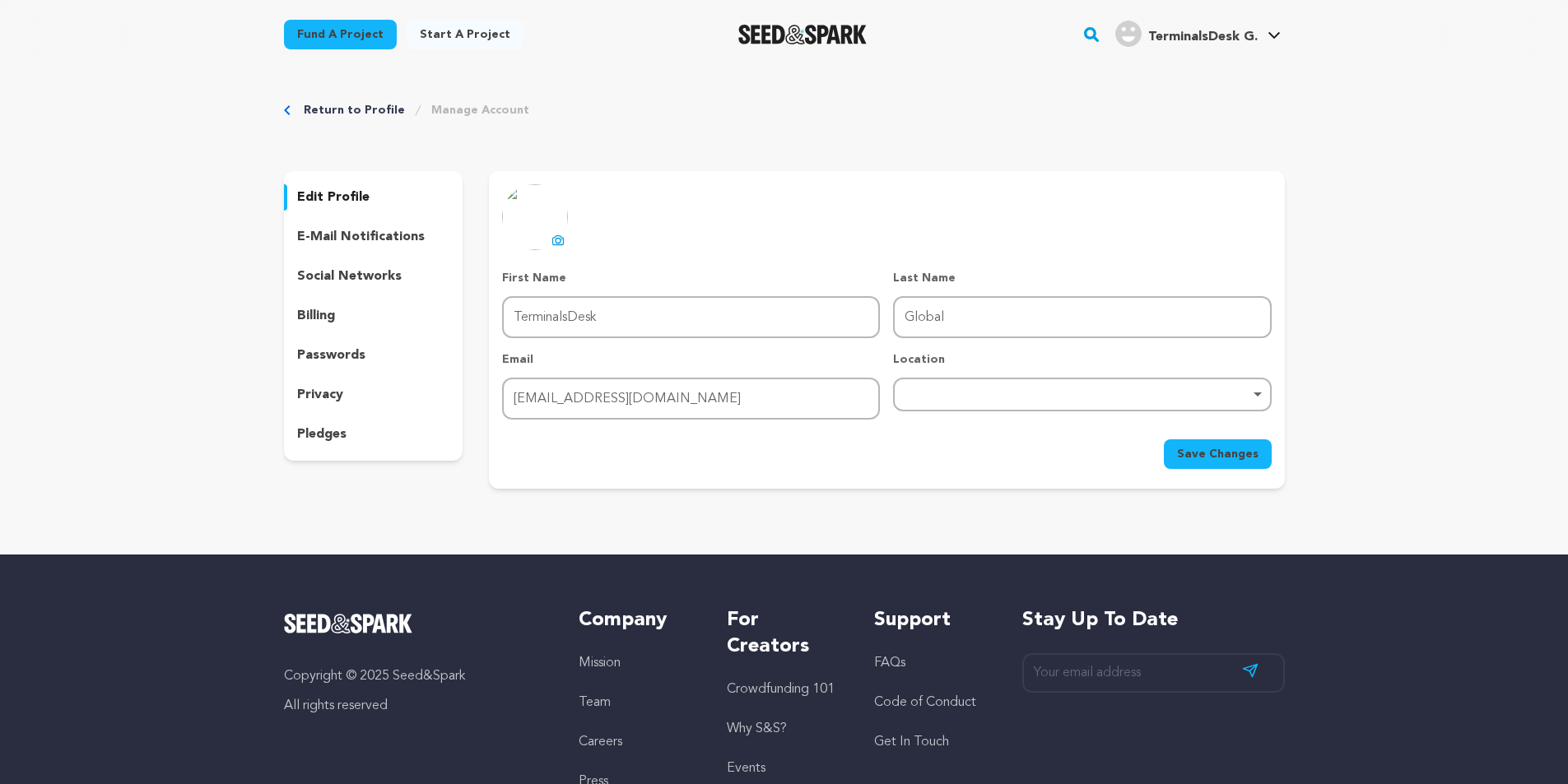
click at [330, 268] on p "social networks" at bounding box center [348, 276] width 104 height 20
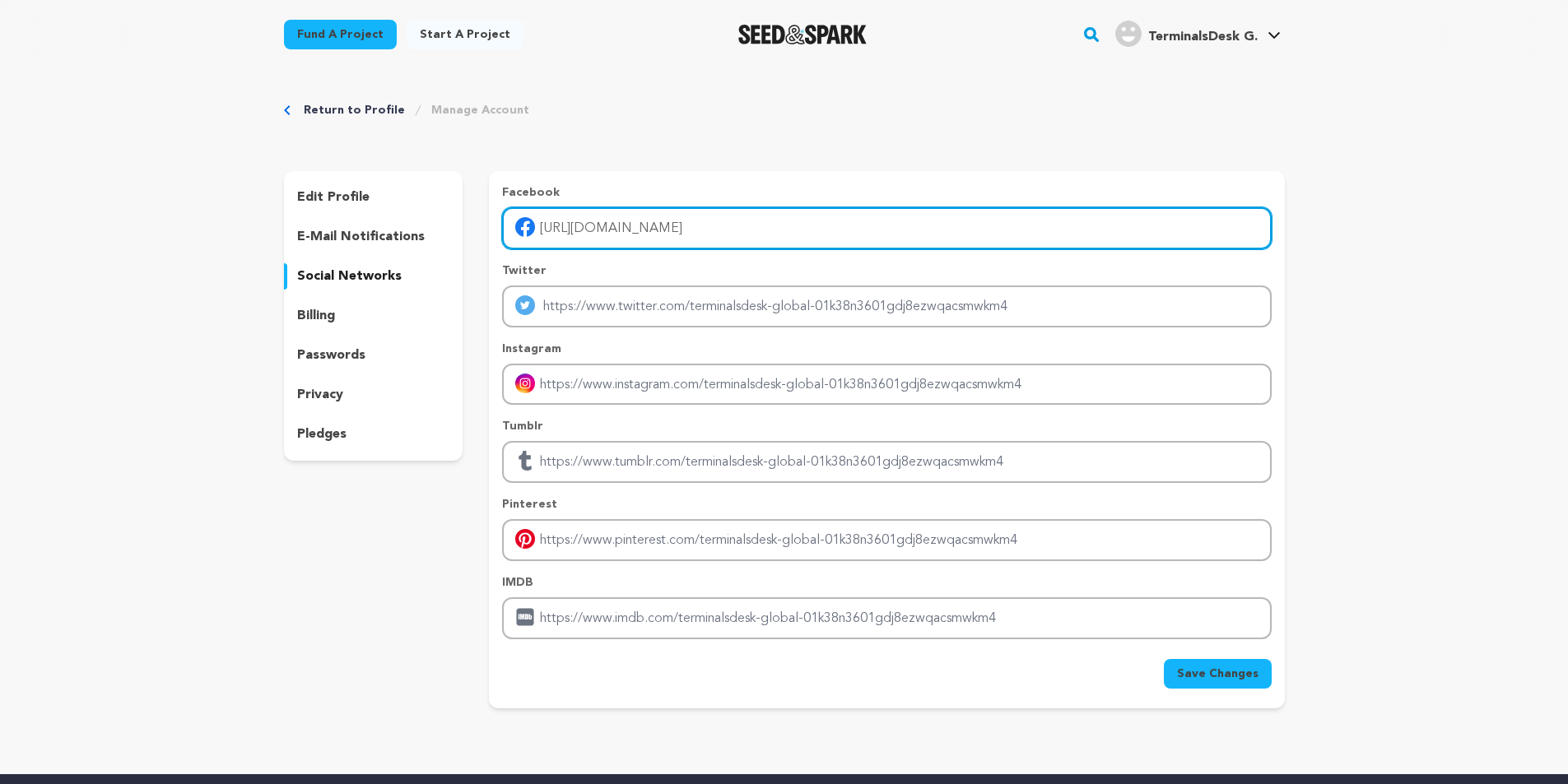
click at [645, 236] on input "[URL][DOMAIN_NAME]" at bounding box center [886, 228] width 768 height 42
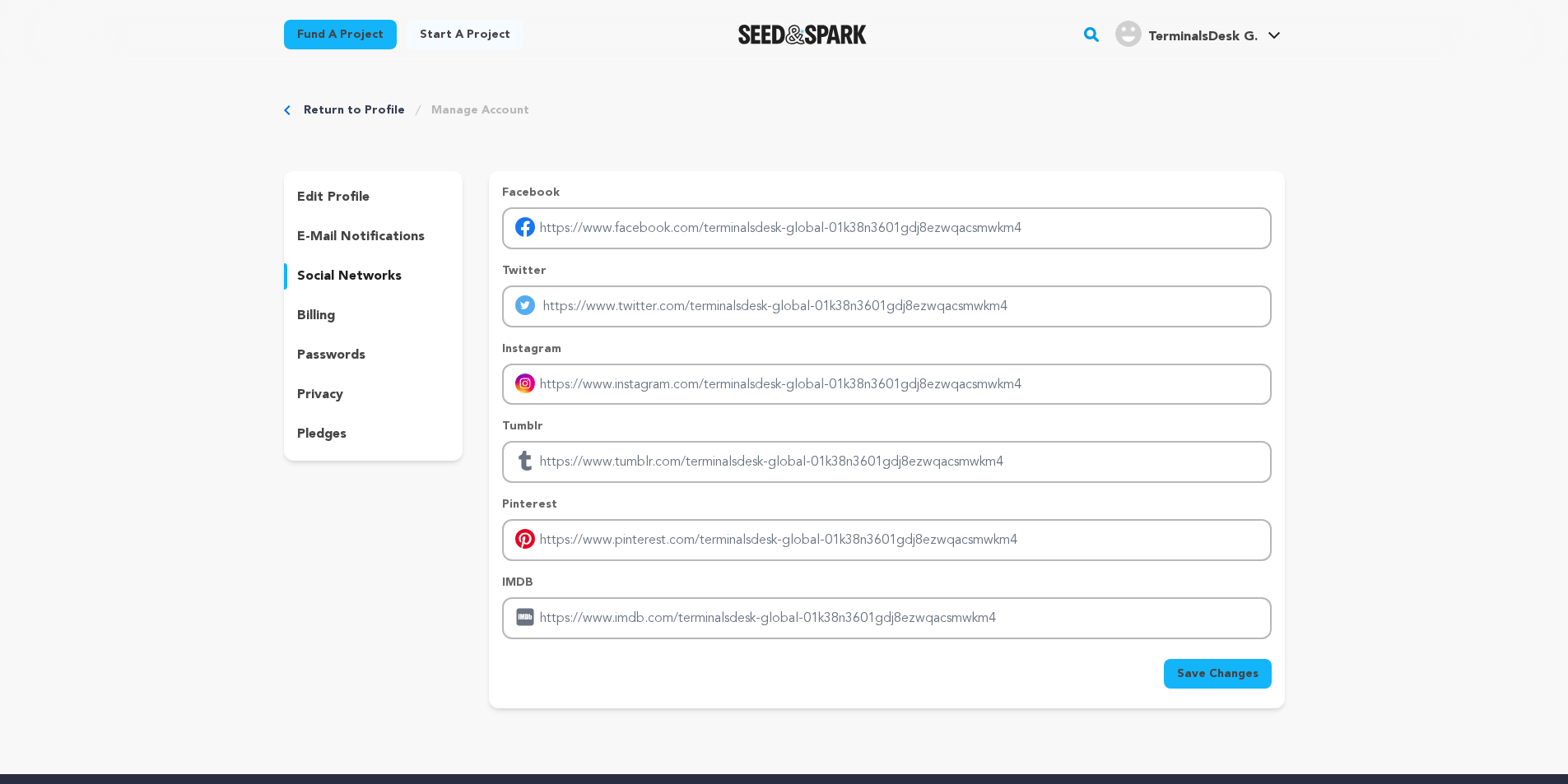
click at [1224, 690] on div "Facebook Twitter Instagram Tumblr Pinterest" at bounding box center [887, 439] width 795 height 537
click at [1216, 669] on span "Save Changes" at bounding box center [1217, 674] width 81 height 16
